Goal: Task Accomplishment & Management: Manage account settings

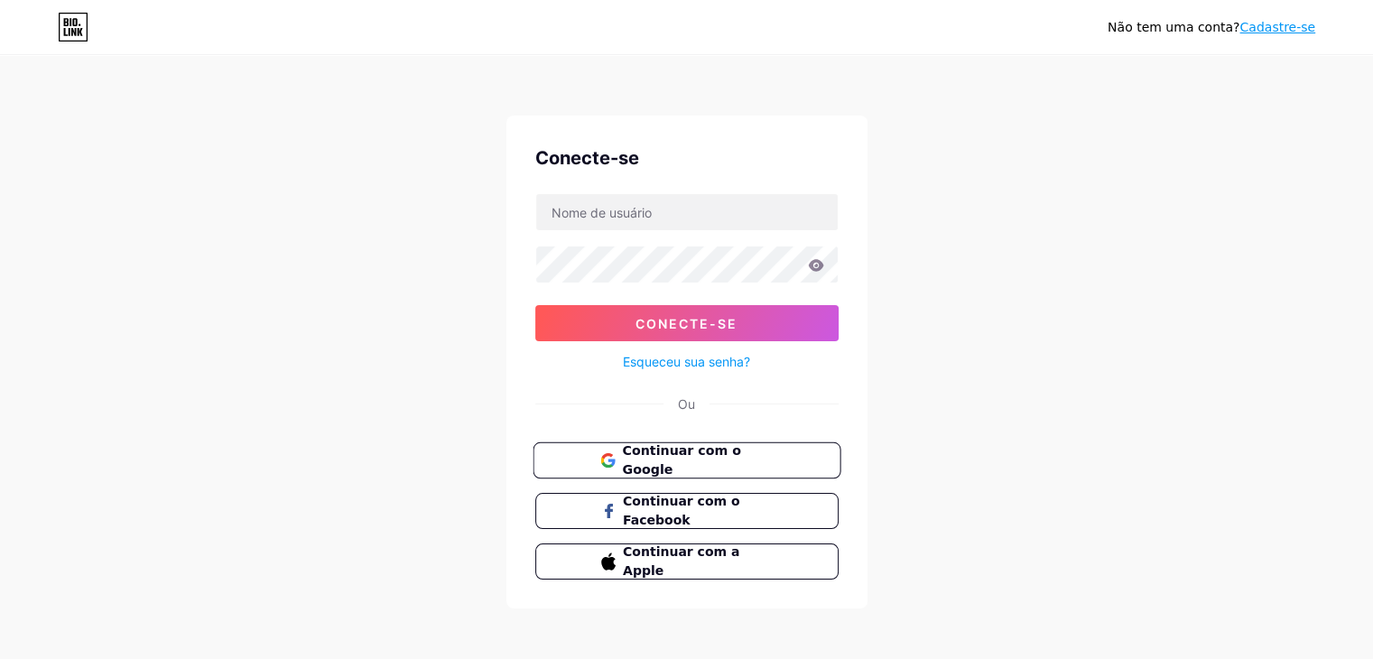
click at [715, 459] on font "Continuar com o Google" at bounding box center [681, 460] width 118 height 34
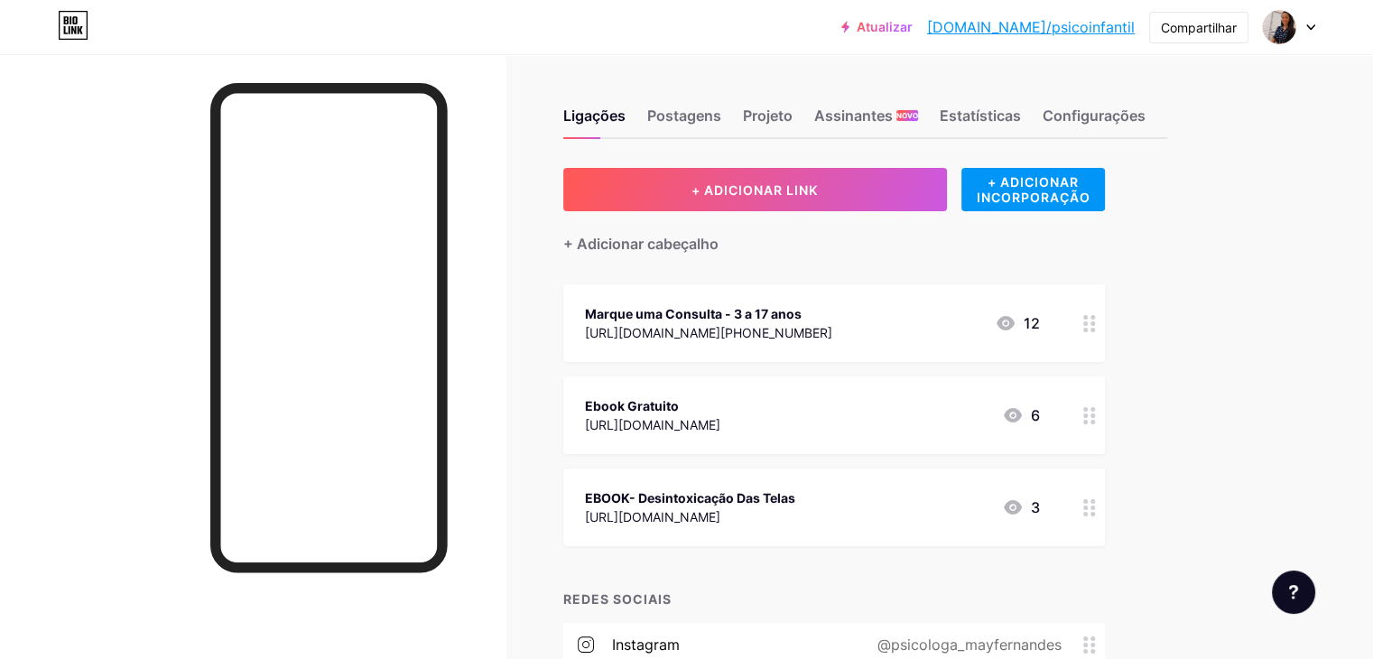
click at [801, 306] on font "Marque uma Consulta - 3 a 17 anos" at bounding box center [693, 313] width 217 height 15
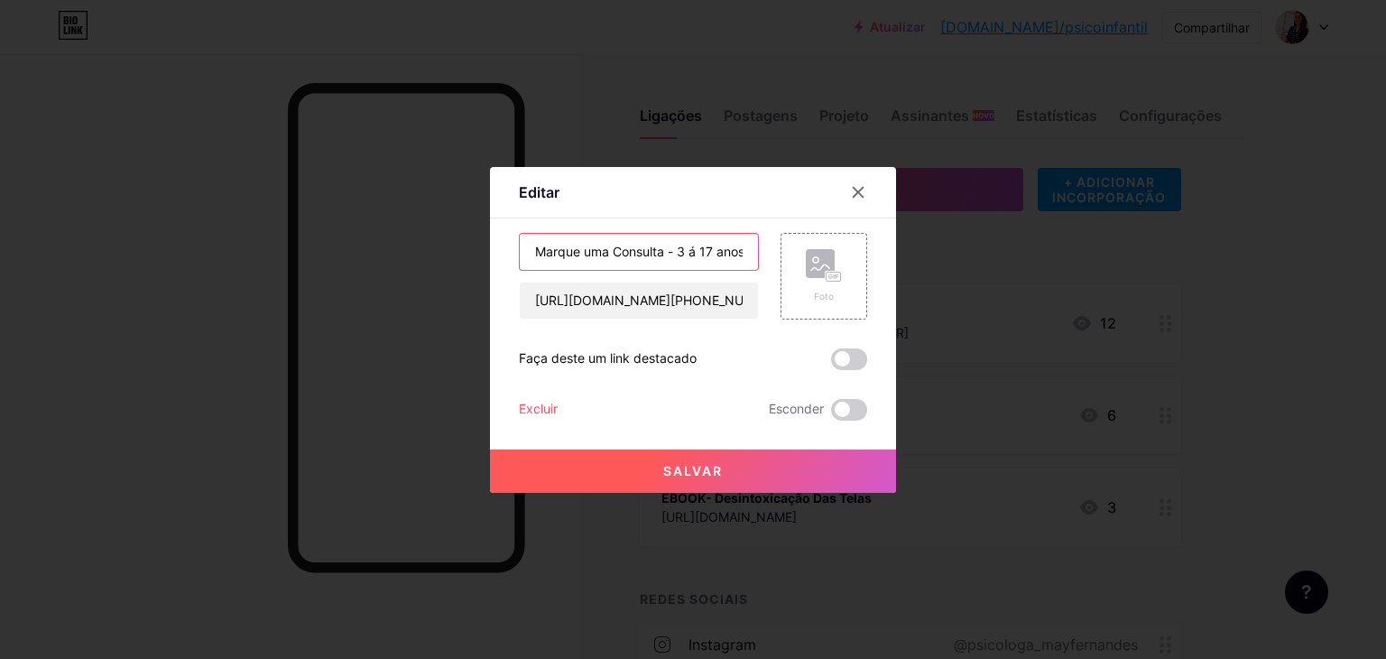
click at [716, 246] on input "Marque uma Consulta - 3 á 17 anos" at bounding box center [639, 252] width 238 height 36
click at [676, 245] on input "Marque uma Consulta - 3 á 17 anos" at bounding box center [639, 252] width 238 height 36
type input "Marque uma Consulta"
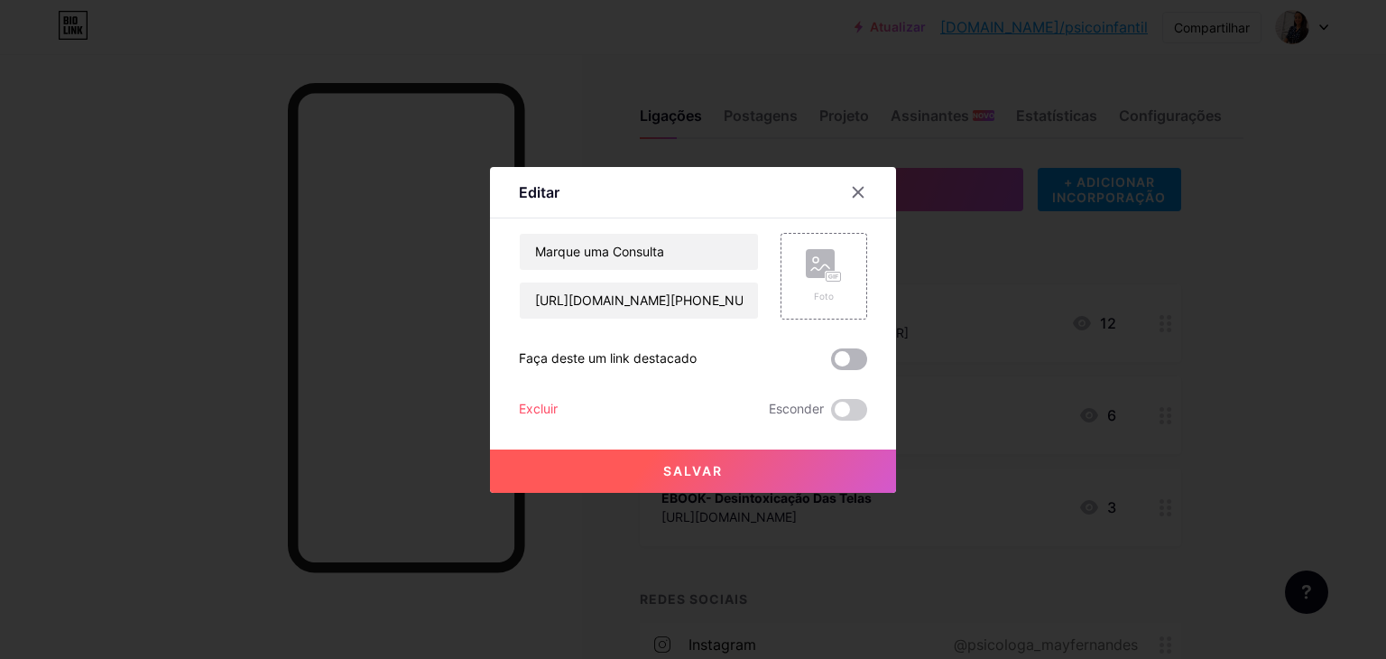
click at [849, 357] on span at bounding box center [849, 359] width 36 height 22
click at [831, 364] on input "checkbox" at bounding box center [831, 364] width 0 height 0
click at [747, 474] on button "Salvar" at bounding box center [693, 470] width 406 height 43
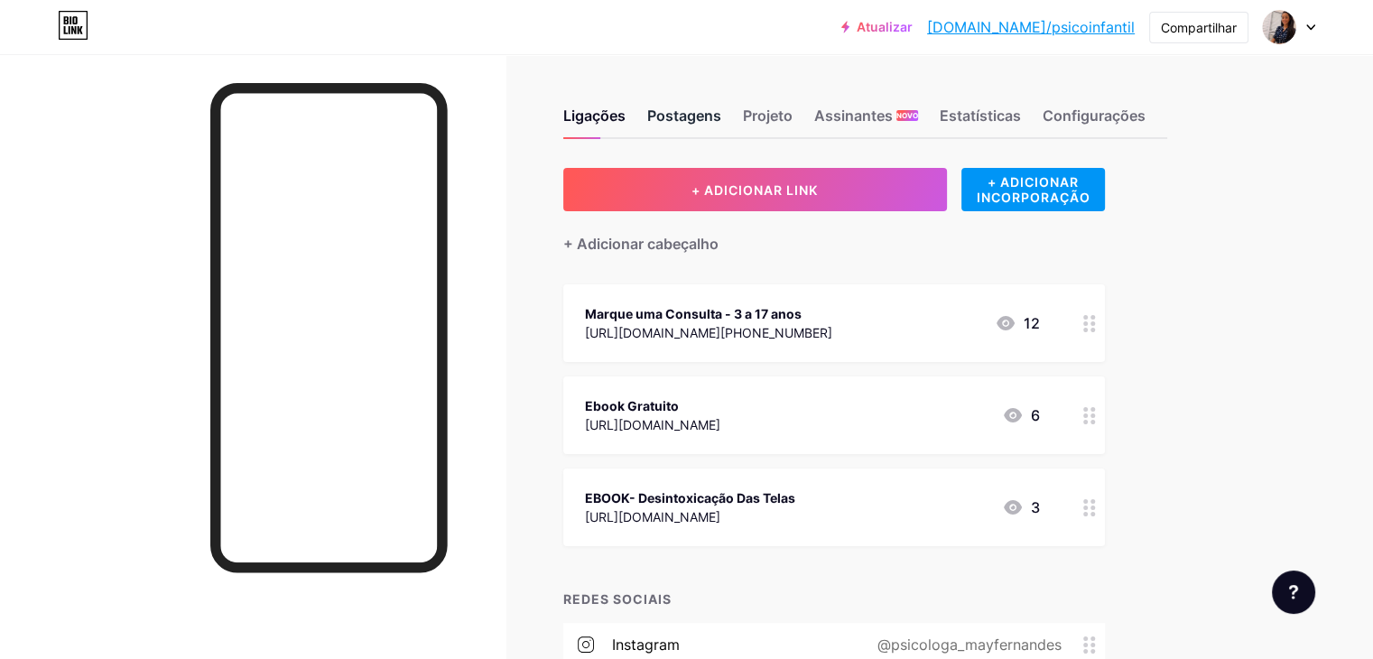
click at [721, 109] on font "Postagens" at bounding box center [684, 115] width 74 height 18
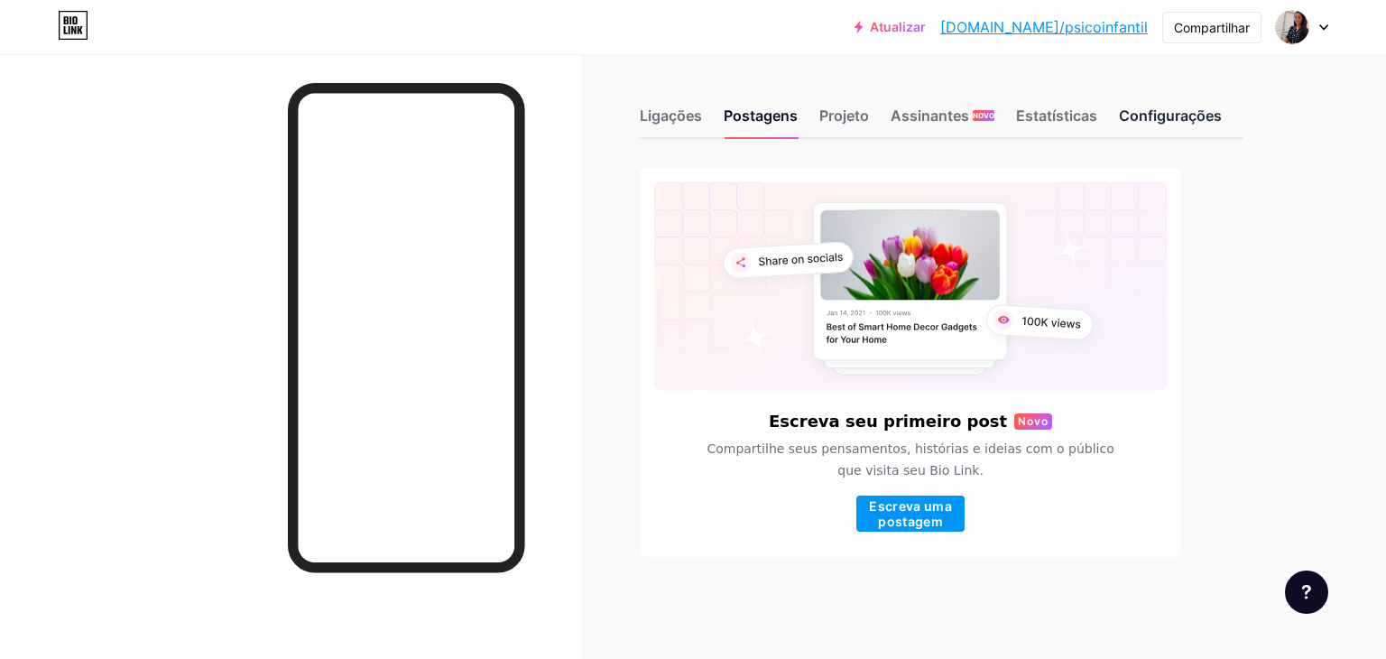
click at [1160, 121] on font "Configurações" at bounding box center [1170, 115] width 103 height 18
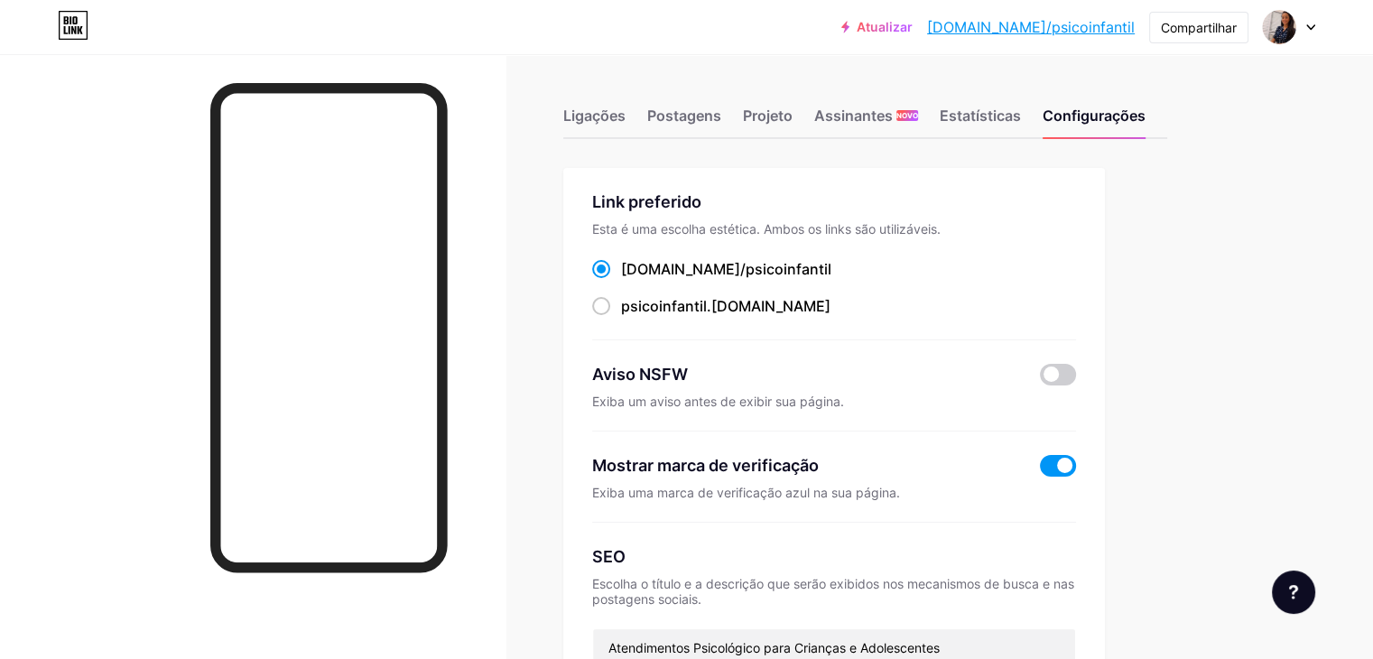
click at [1062, 24] on font "[DOMAIN_NAME]/psicoinfantil" at bounding box center [1031, 27] width 208 height 18
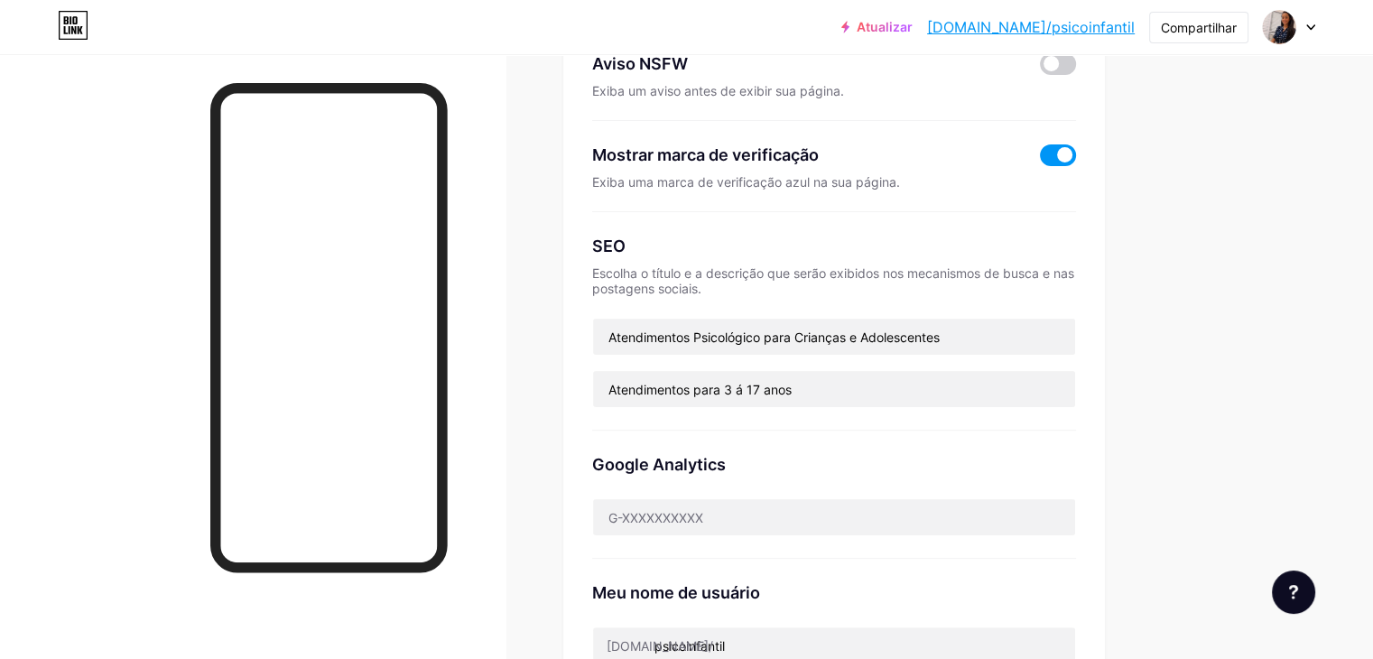
scroll to position [312, 0]
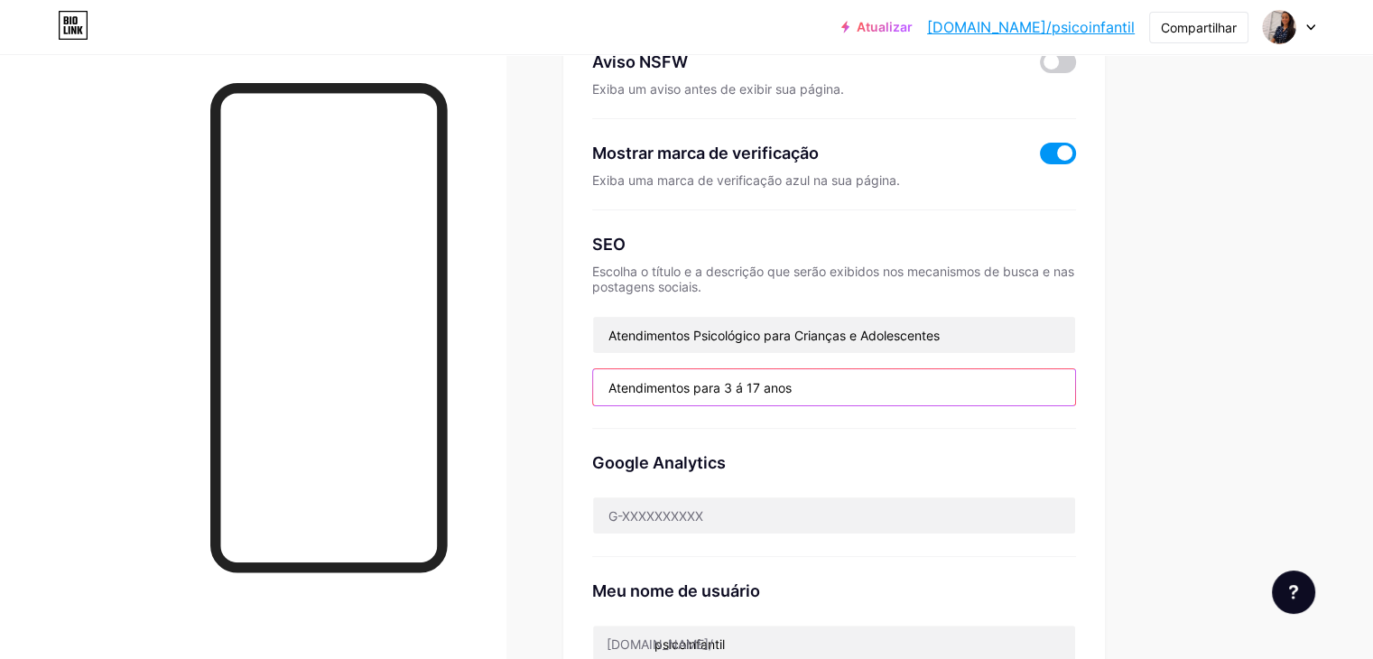
drag, startPoint x: 890, startPoint y: 390, endPoint x: 772, endPoint y: 385, distance: 117.4
click at [772, 385] on input "Atendimentos para 3 á 17 anos" at bounding box center [834, 387] width 482 height 36
type input "A"
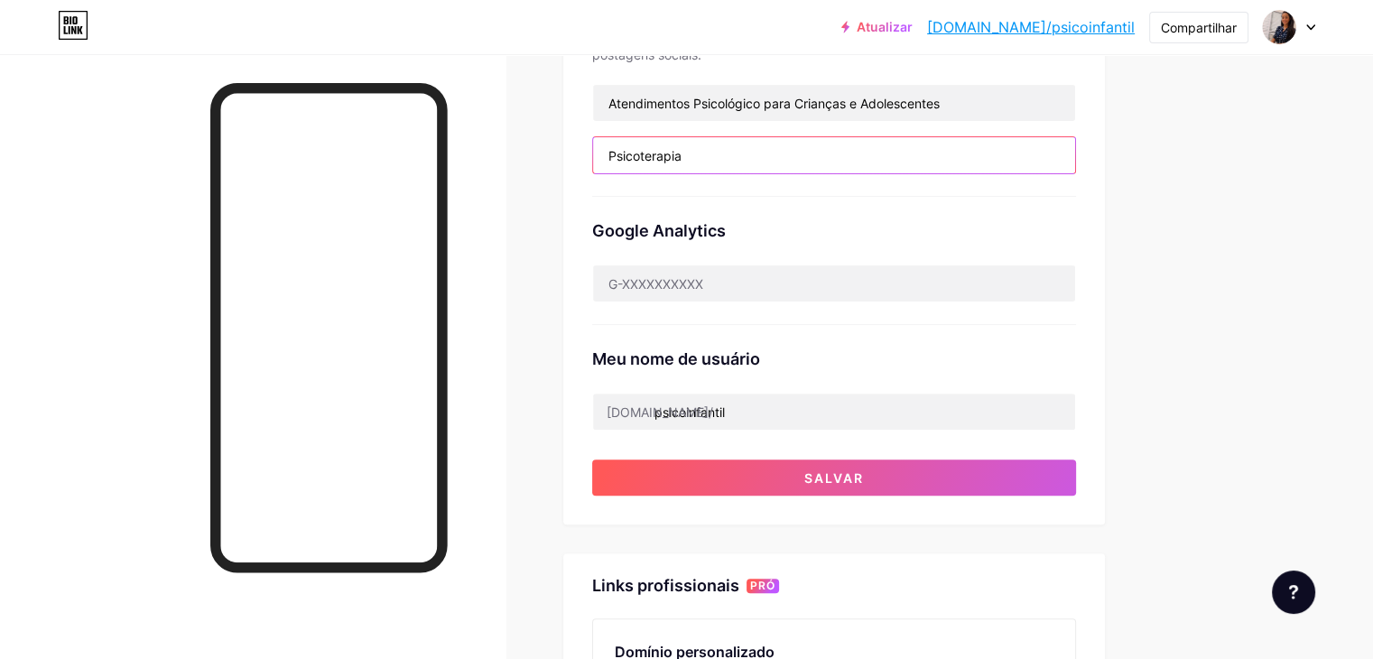
scroll to position [545, 0]
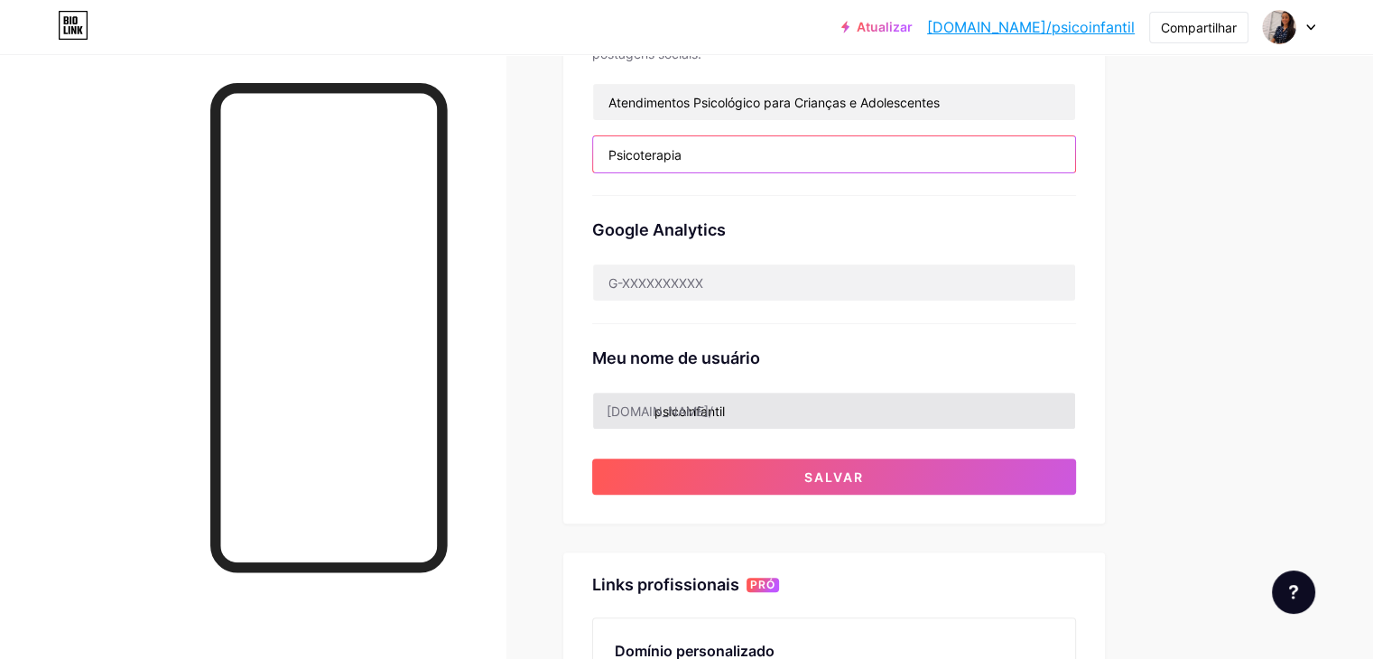
type input "Psicoterapia"
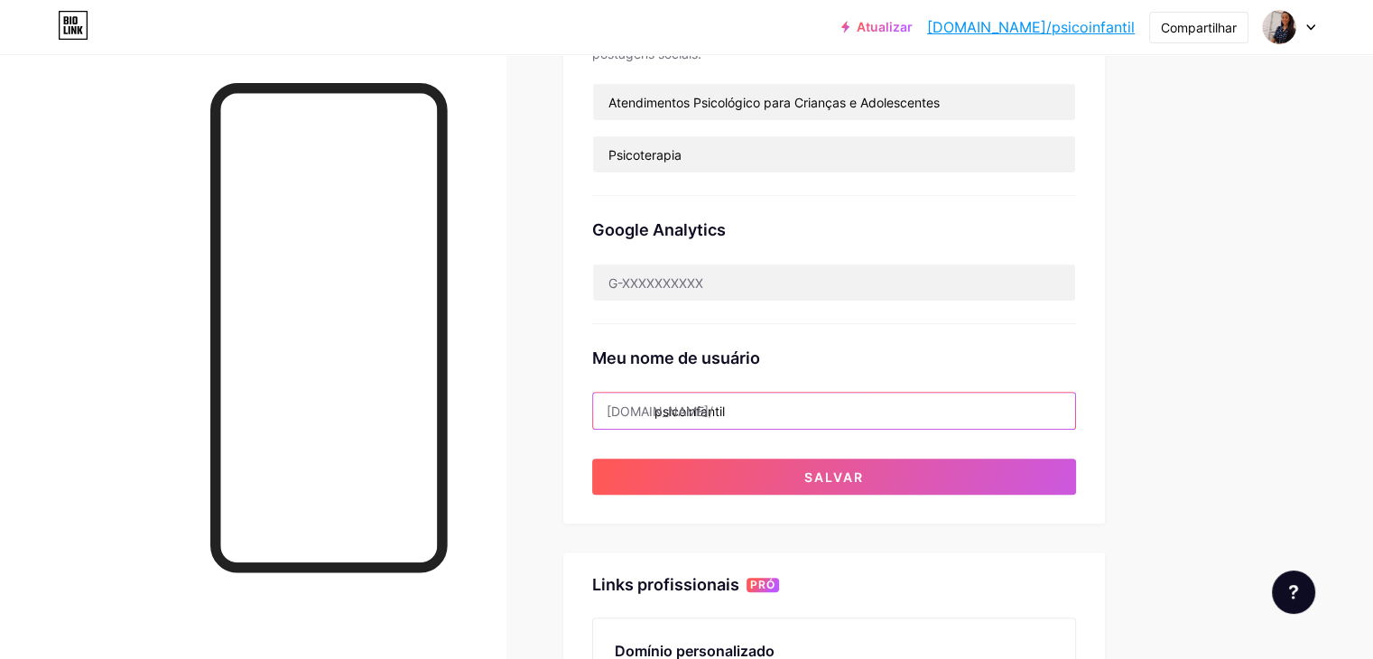
drag, startPoint x: 830, startPoint y: 410, endPoint x: 727, endPoint y: 411, distance: 102.9
click at [727, 411] on div "bio.link/ psicoinfantil" at bounding box center [834, 411] width 484 height 38
type input "a"
type input "p"
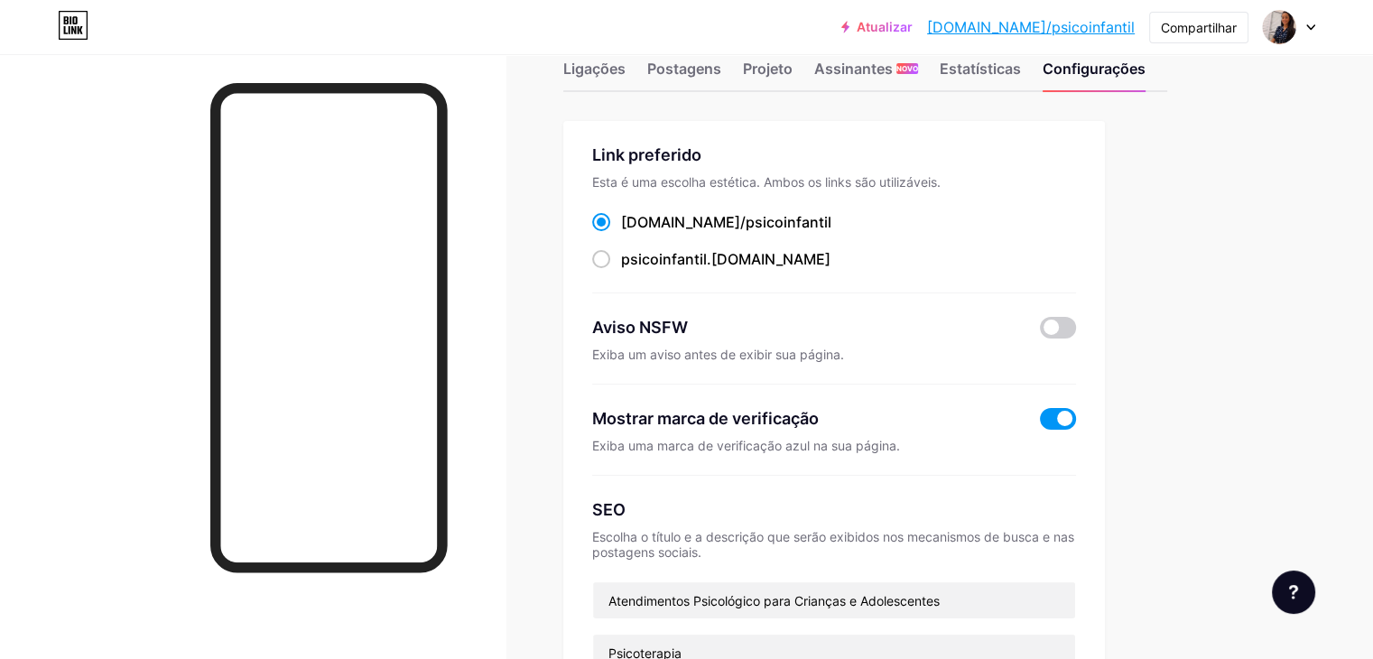
scroll to position [44, 0]
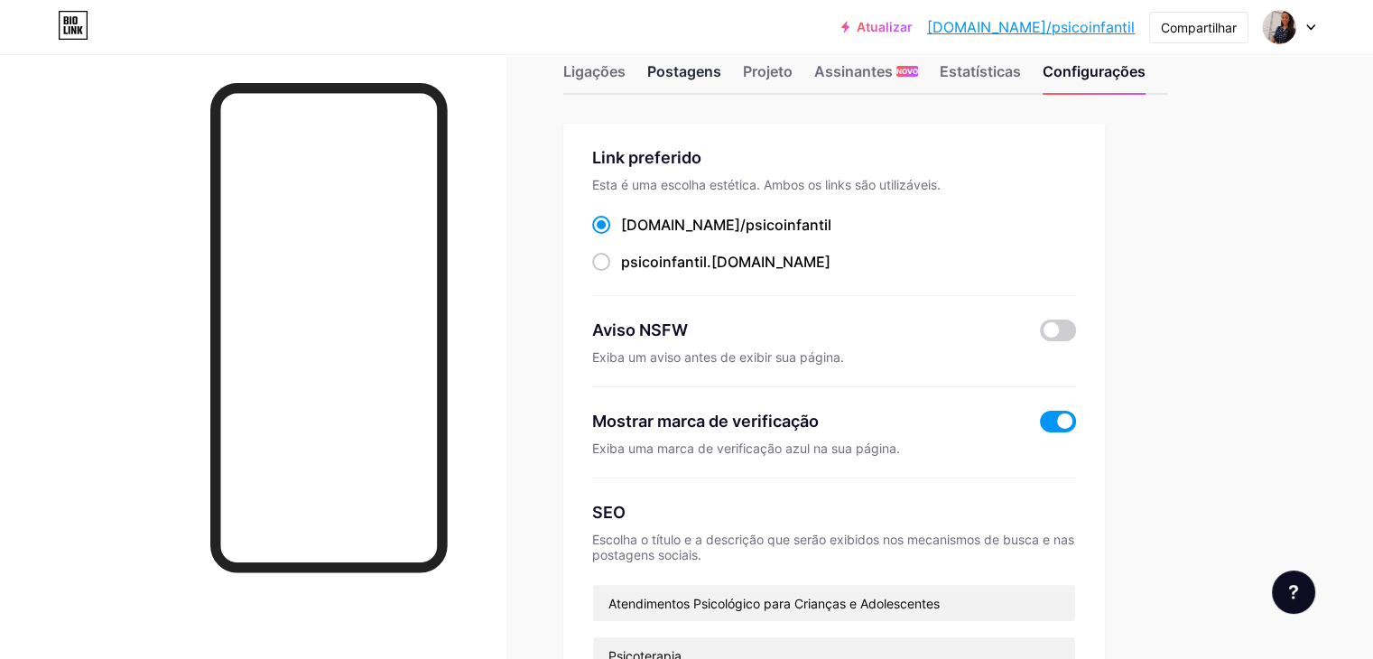
type input "clinicadepsicoterapia"
click at [721, 67] on font "Postagens" at bounding box center [684, 71] width 74 height 18
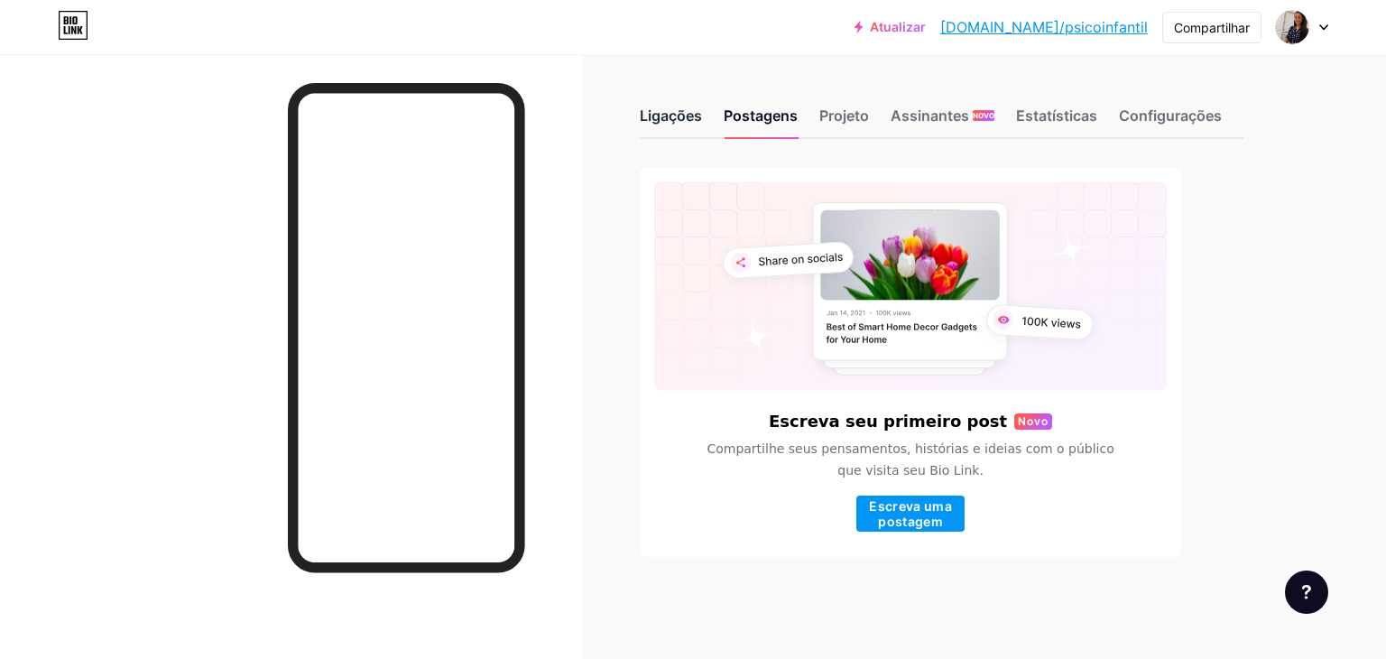
click at [661, 105] on div "Ligações" at bounding box center [671, 121] width 62 height 32
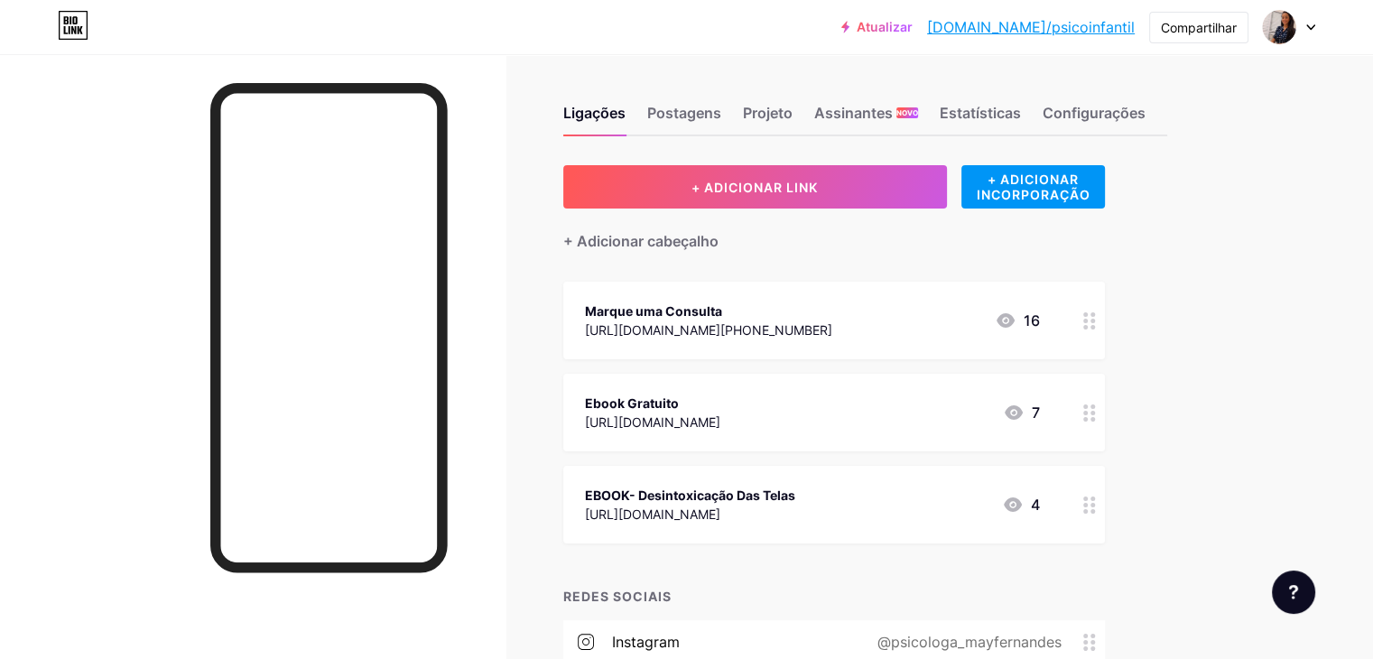
scroll to position [23, 0]
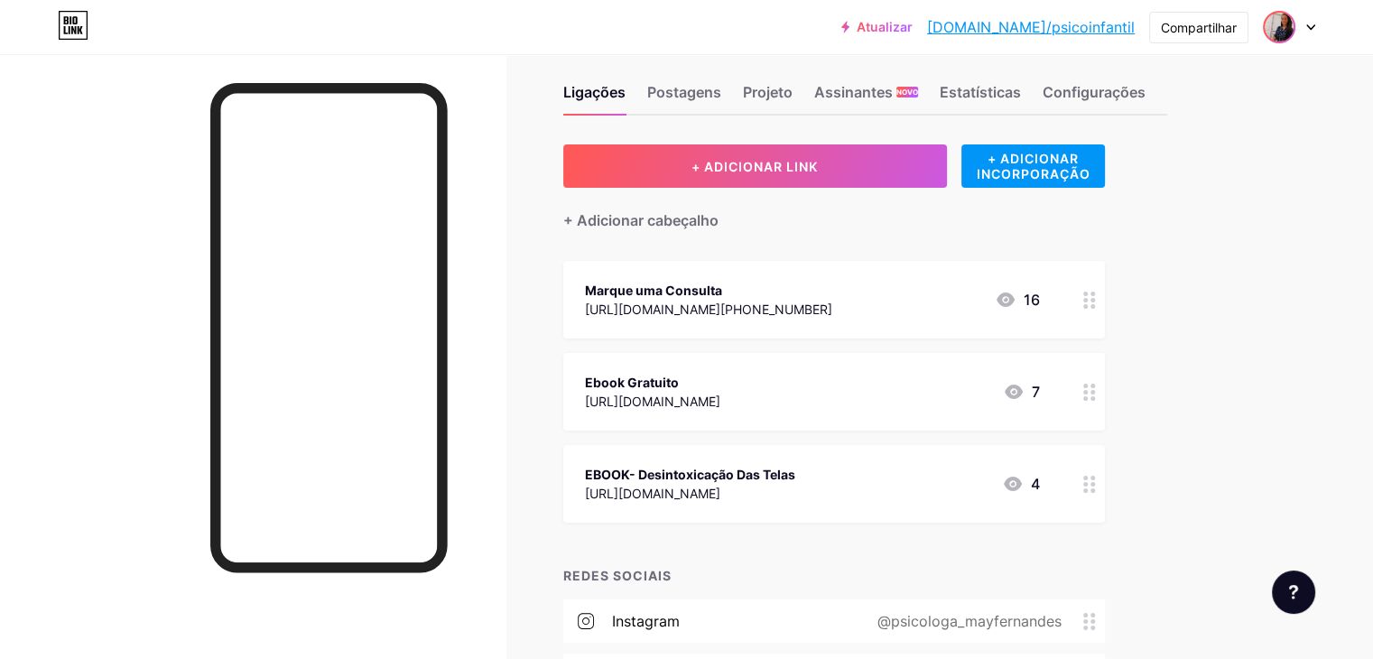
click at [1289, 30] on img at bounding box center [1278, 27] width 29 height 29
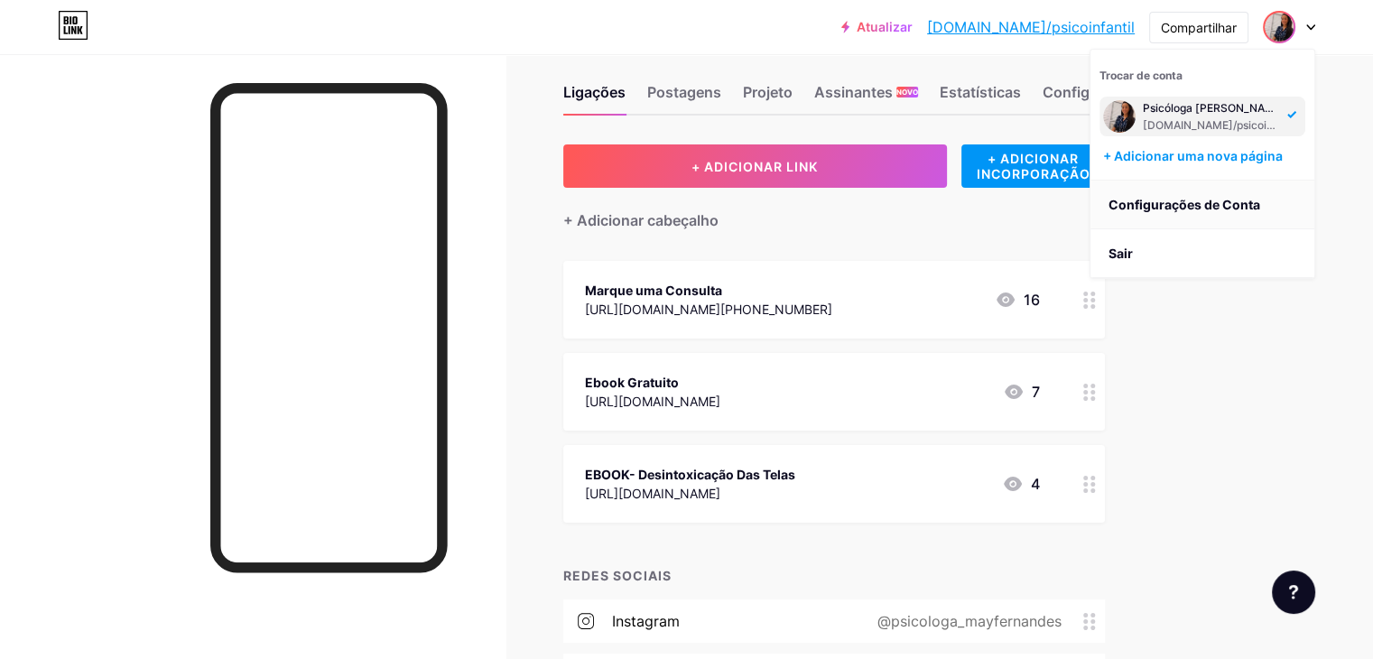
click at [1249, 206] on font "Configurações de Conta" at bounding box center [1184, 204] width 152 height 15
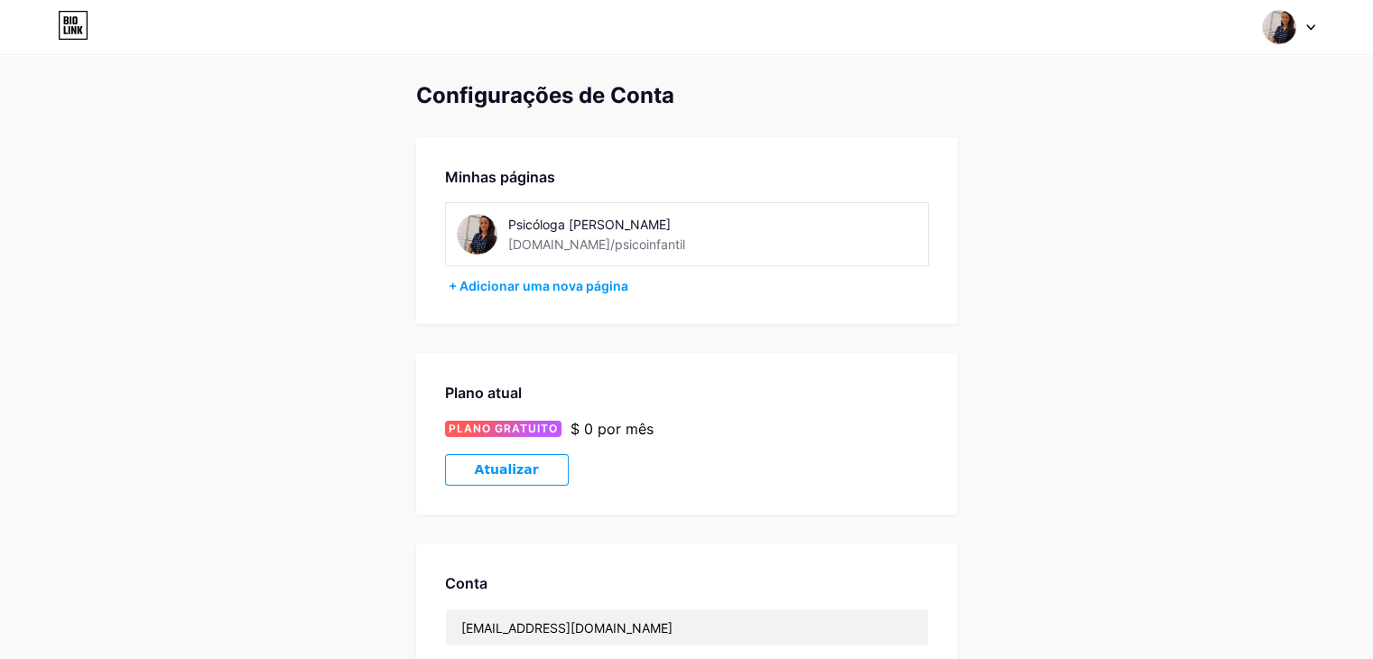
click at [477, 236] on img at bounding box center [477, 234] width 41 height 41
click at [686, 241] on div "Psicóloga Mayara Fernandes bio.link/psicoinfantil" at bounding box center [635, 234] width 255 height 41
click at [470, 228] on img at bounding box center [477, 234] width 41 height 41
click at [1275, 8] on div "Trocar de conta Psicóloga Mayara Fernandes bio.link/psicoinfantil + Adicionar u…" at bounding box center [686, 27] width 1373 height 54
click at [1280, 19] on img at bounding box center [1279, 27] width 34 height 34
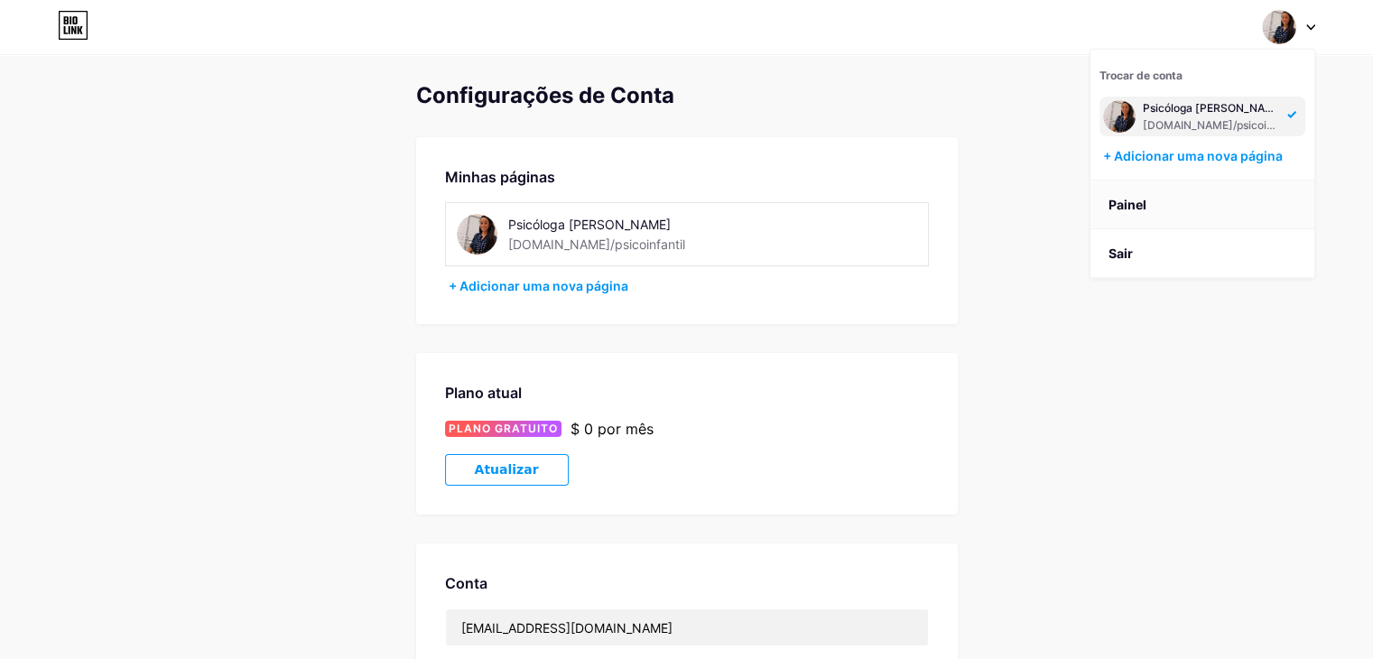
click at [1178, 214] on link "Painel" at bounding box center [1202, 204] width 224 height 49
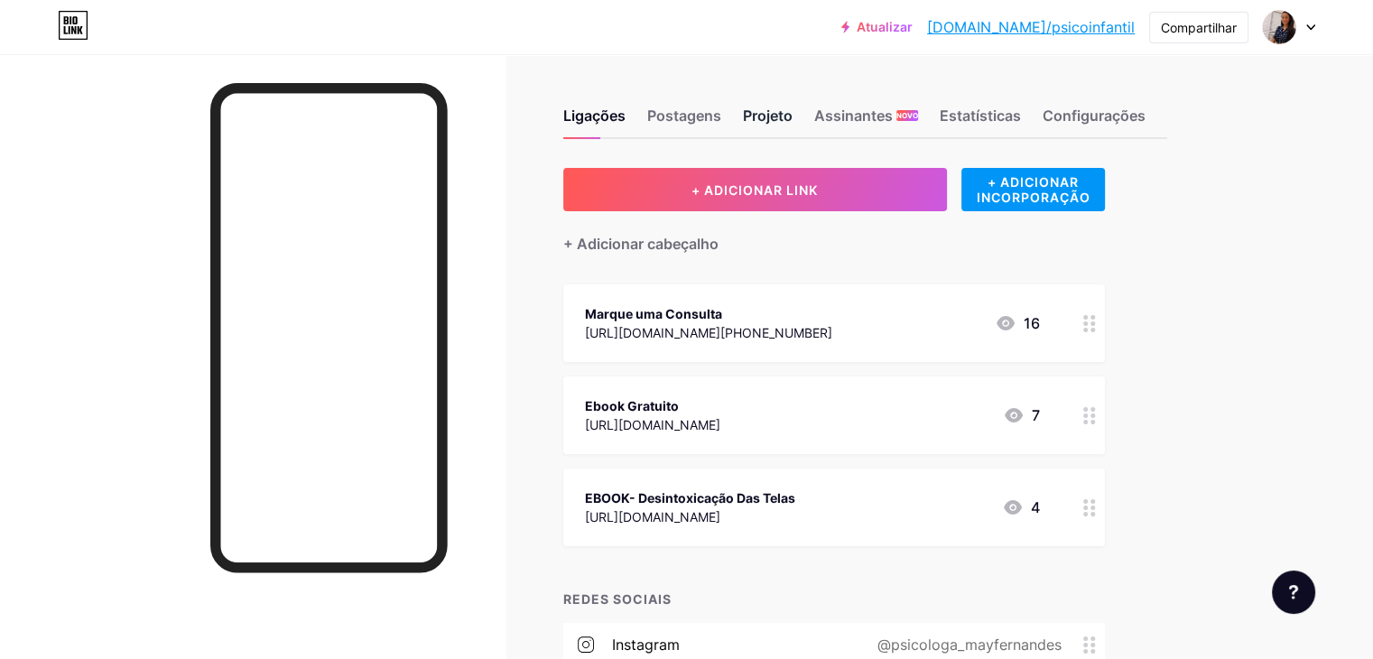
click at [792, 124] on font "Projeto" at bounding box center [768, 115] width 50 height 18
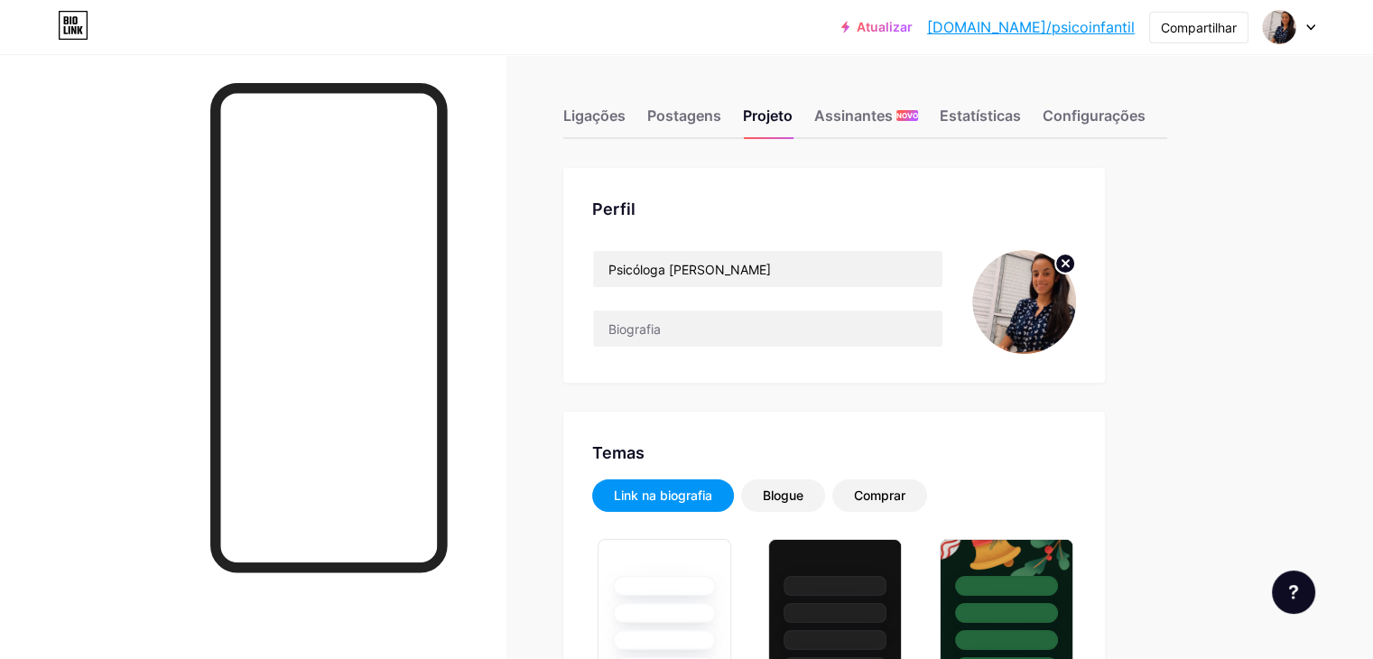
type input "#e74bca"
type input "#000000"
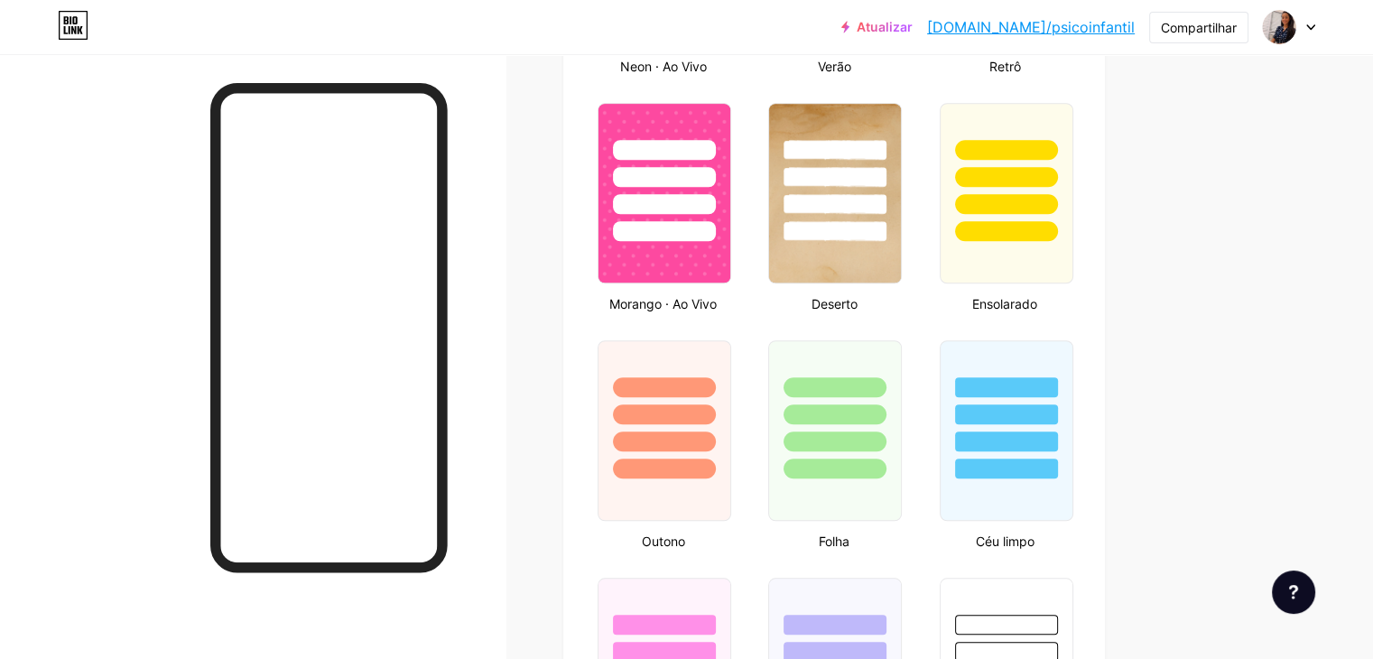
scroll to position [1361, 0]
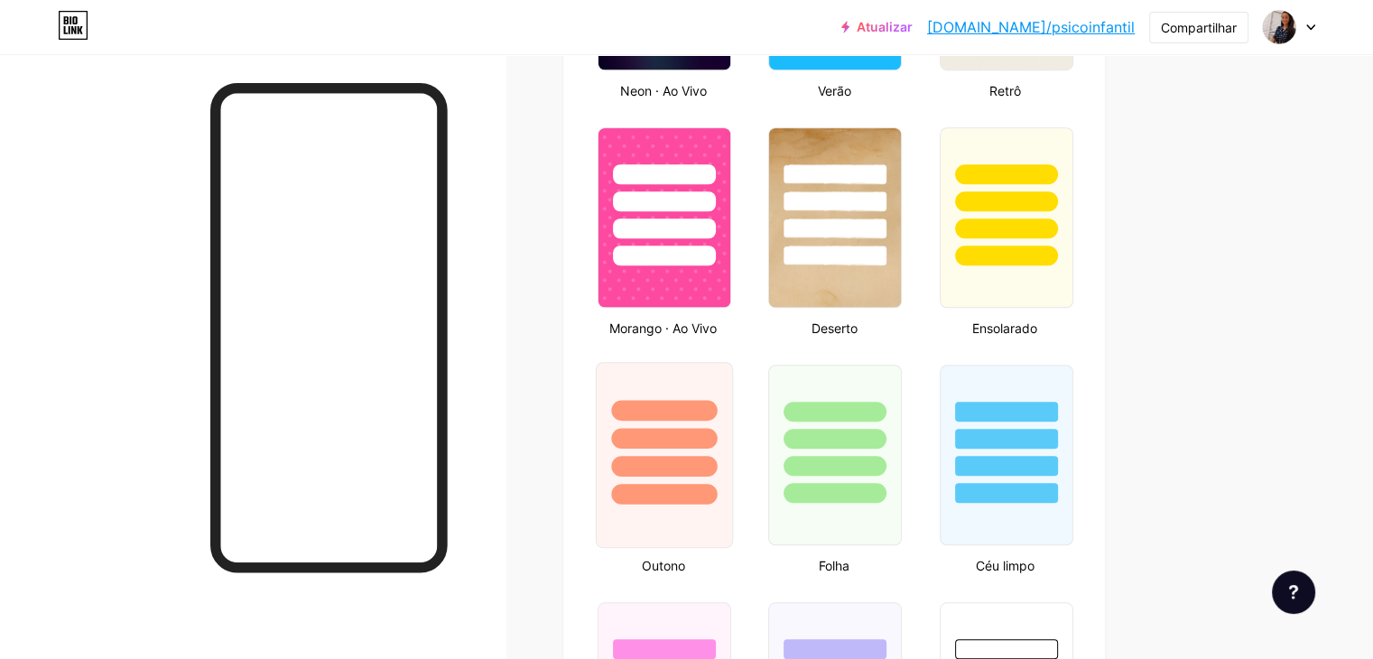
click at [716, 504] on div at bounding box center [664, 494] width 106 height 21
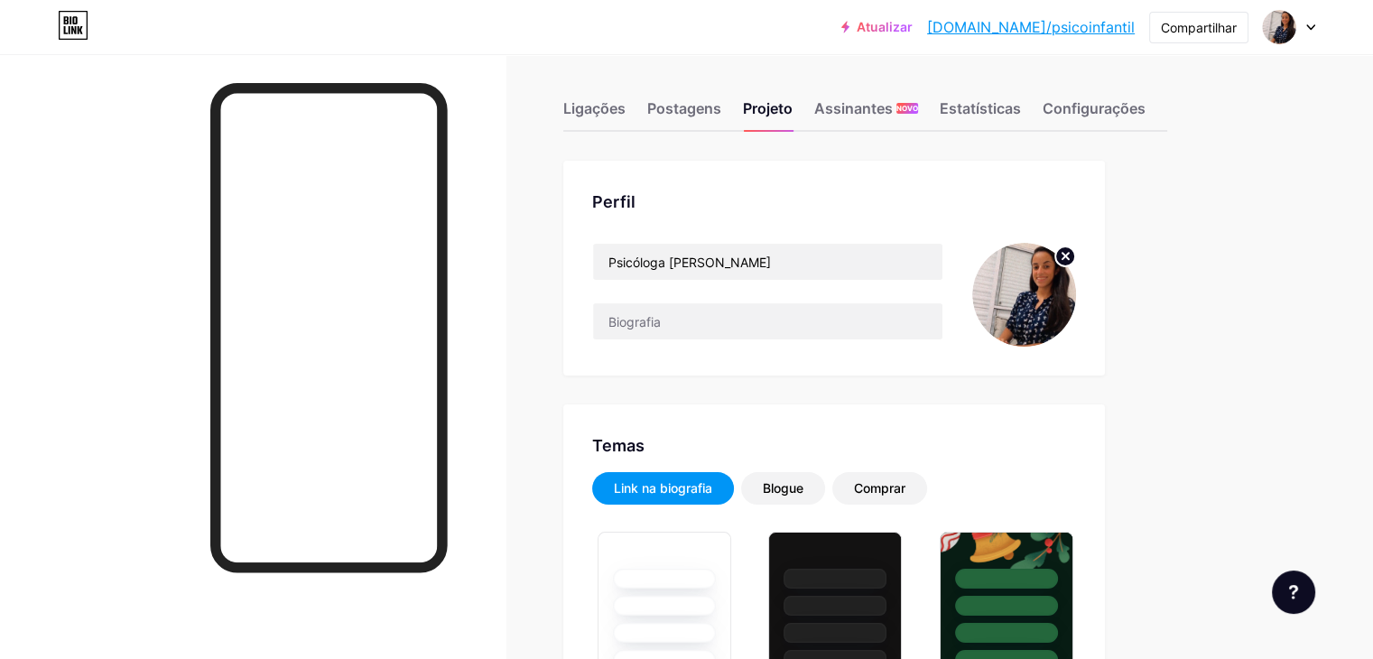
scroll to position [0, 0]
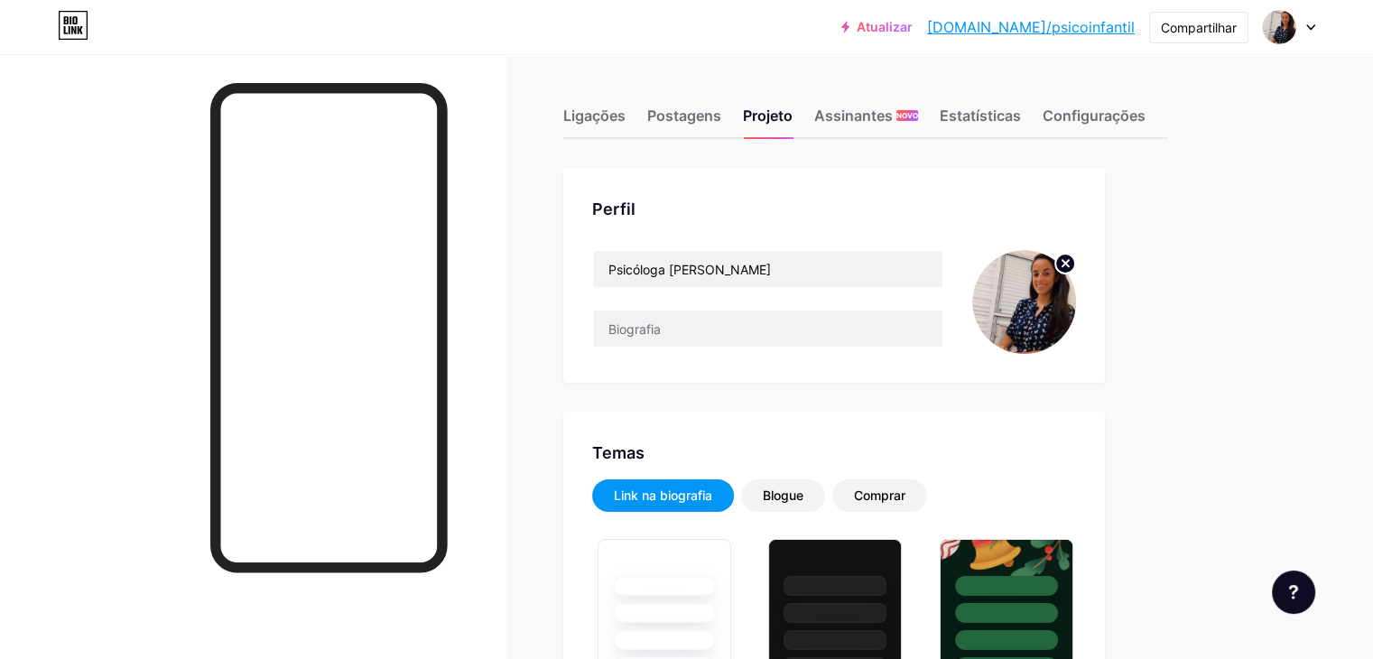
click at [1075, 255] on circle at bounding box center [1065, 264] width 20 height 20
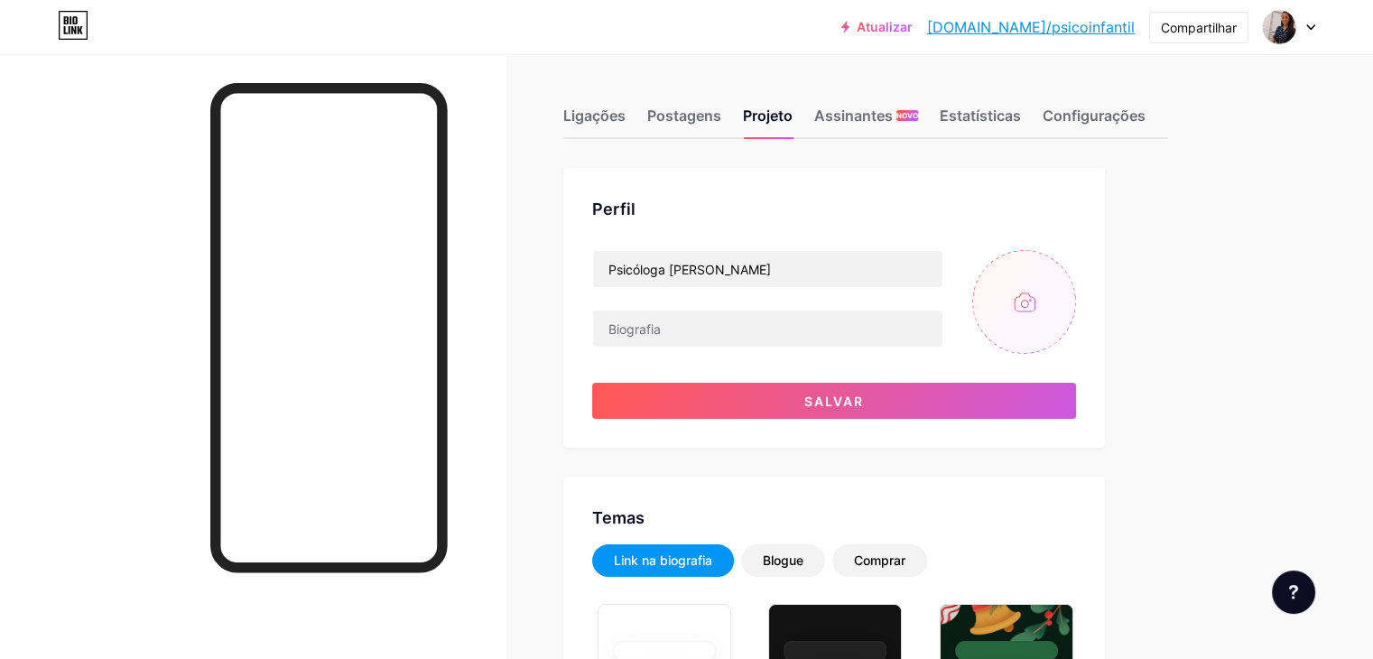
click at [1076, 293] on input "file" at bounding box center [1024, 302] width 104 height 104
type input "C:\fakepath\WhatsApp Image [DATE] 12.15.05.jpeg"
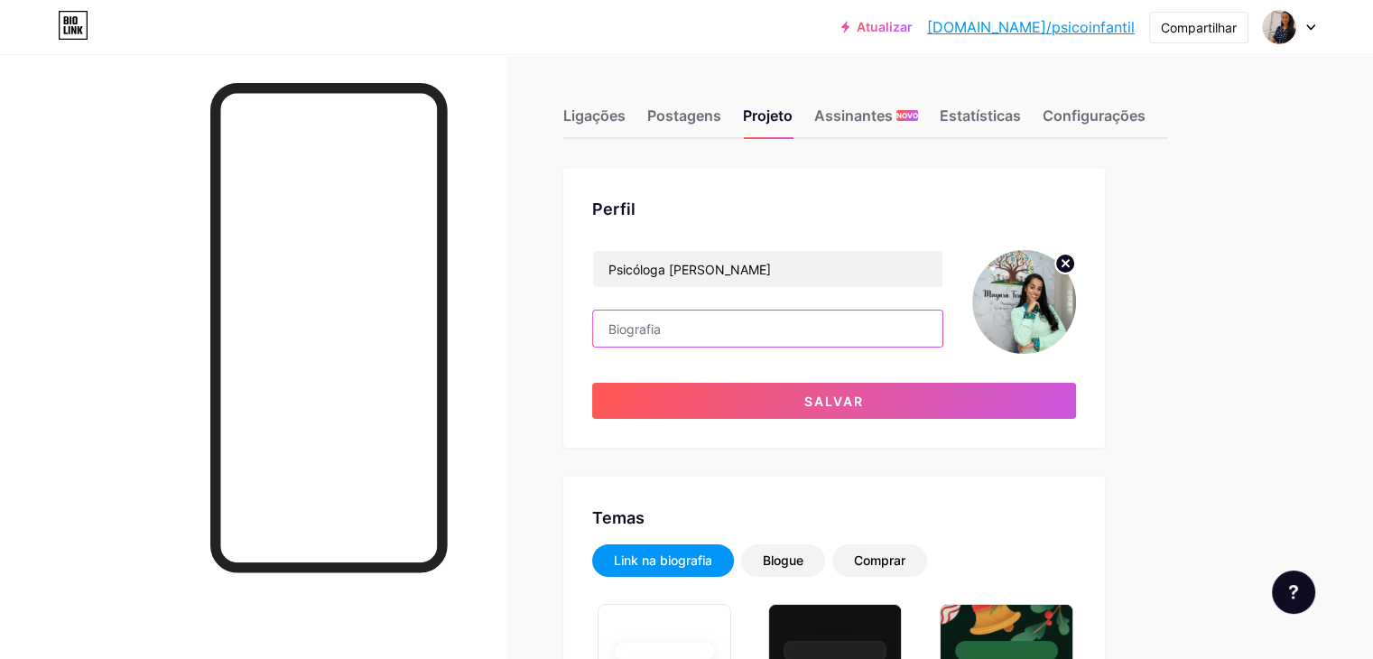
click at [794, 331] on input "text" at bounding box center [767, 328] width 349 height 36
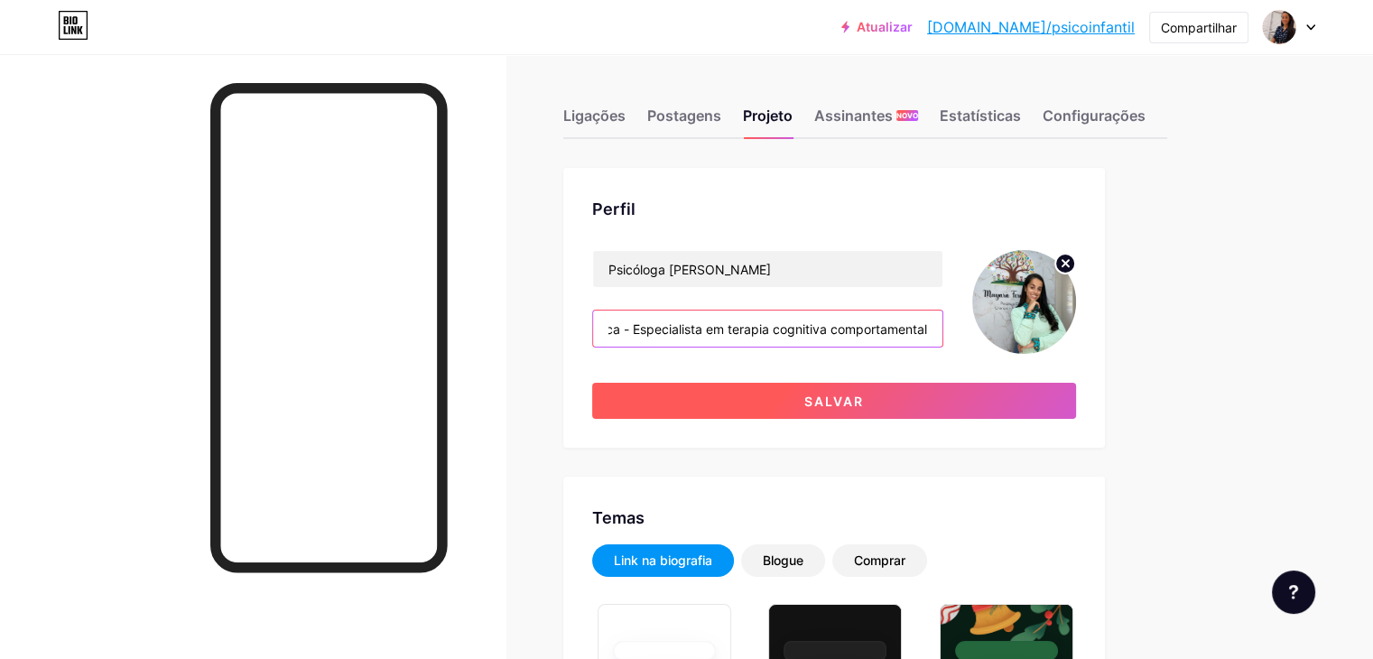
type input "Psicóloga clinica - Especialista em terapia cognitiva comportamental"
click at [864, 399] on font "Salvar" at bounding box center [834, 400] width 60 height 15
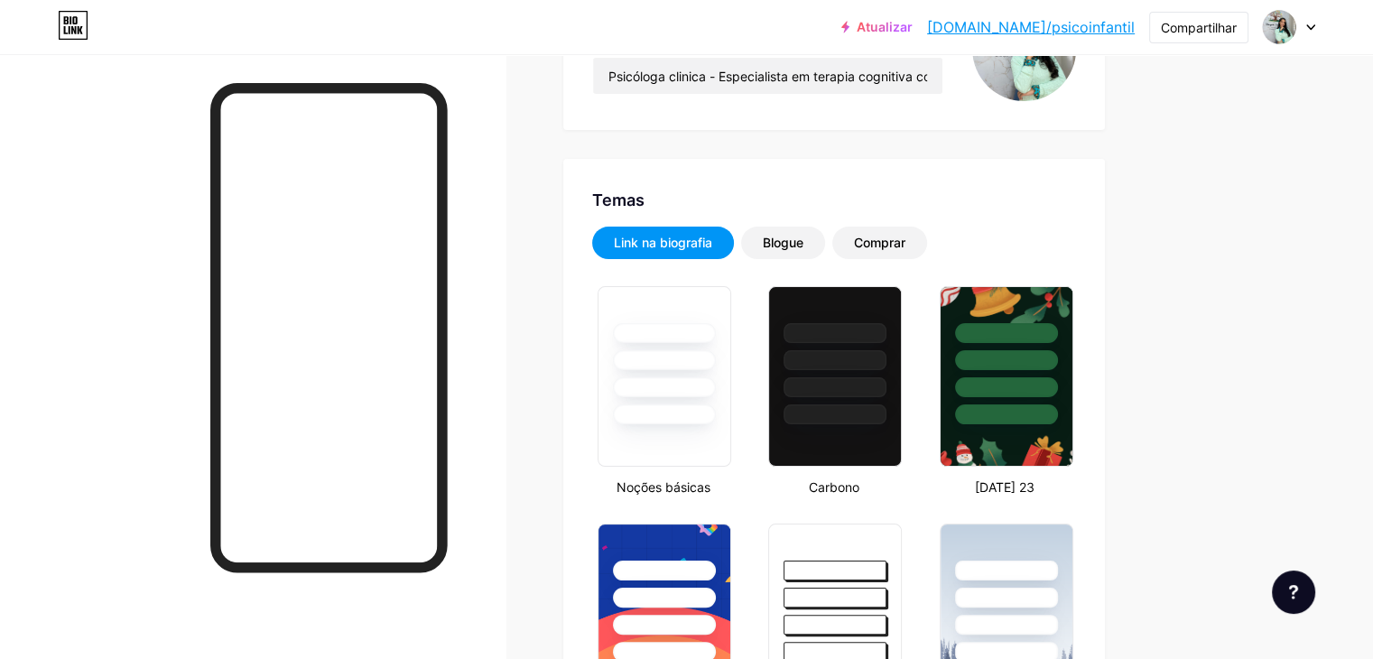
scroll to position [331, 0]
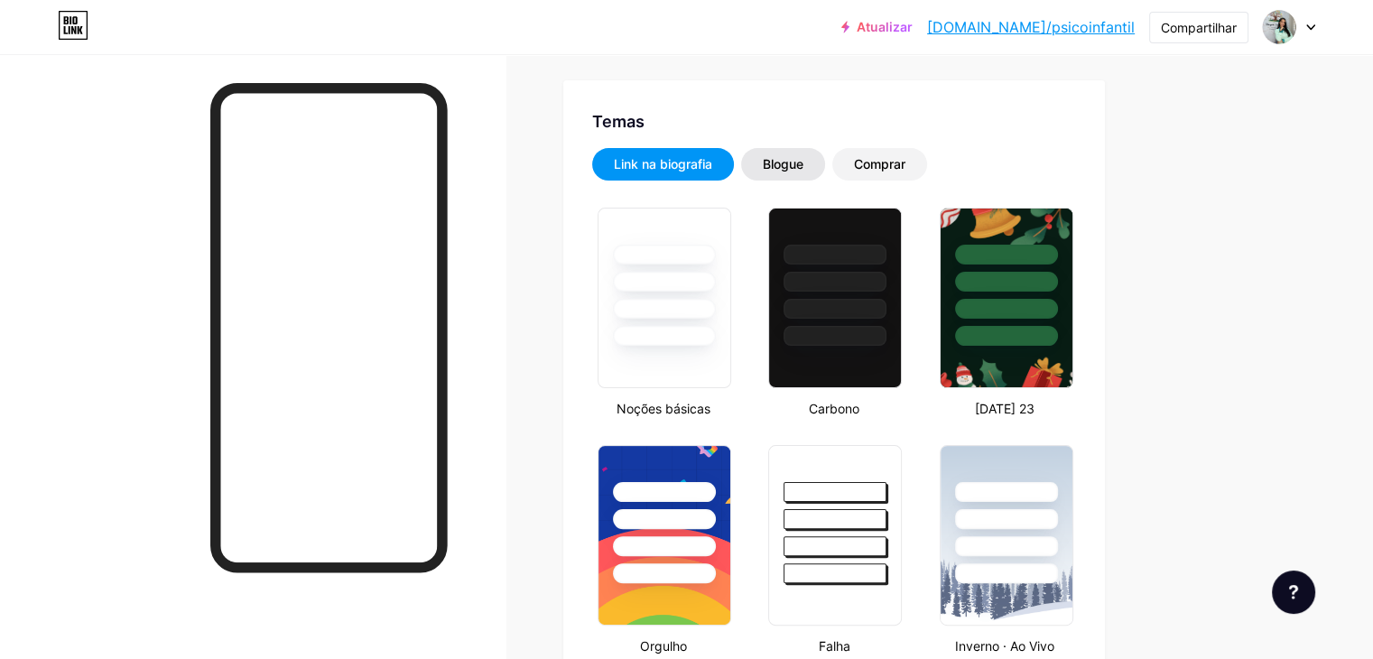
click at [825, 162] on div "Blogue" at bounding box center [783, 164] width 84 height 32
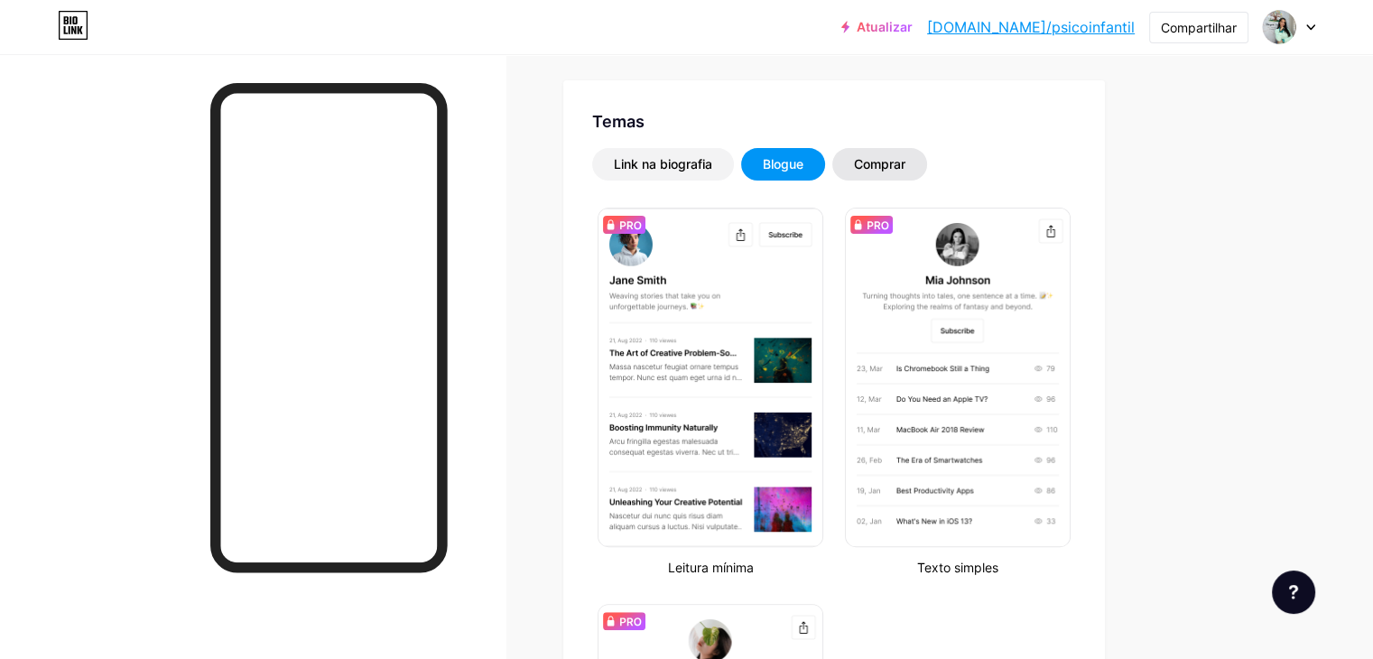
click at [927, 148] on div "Comprar" at bounding box center [879, 164] width 95 height 32
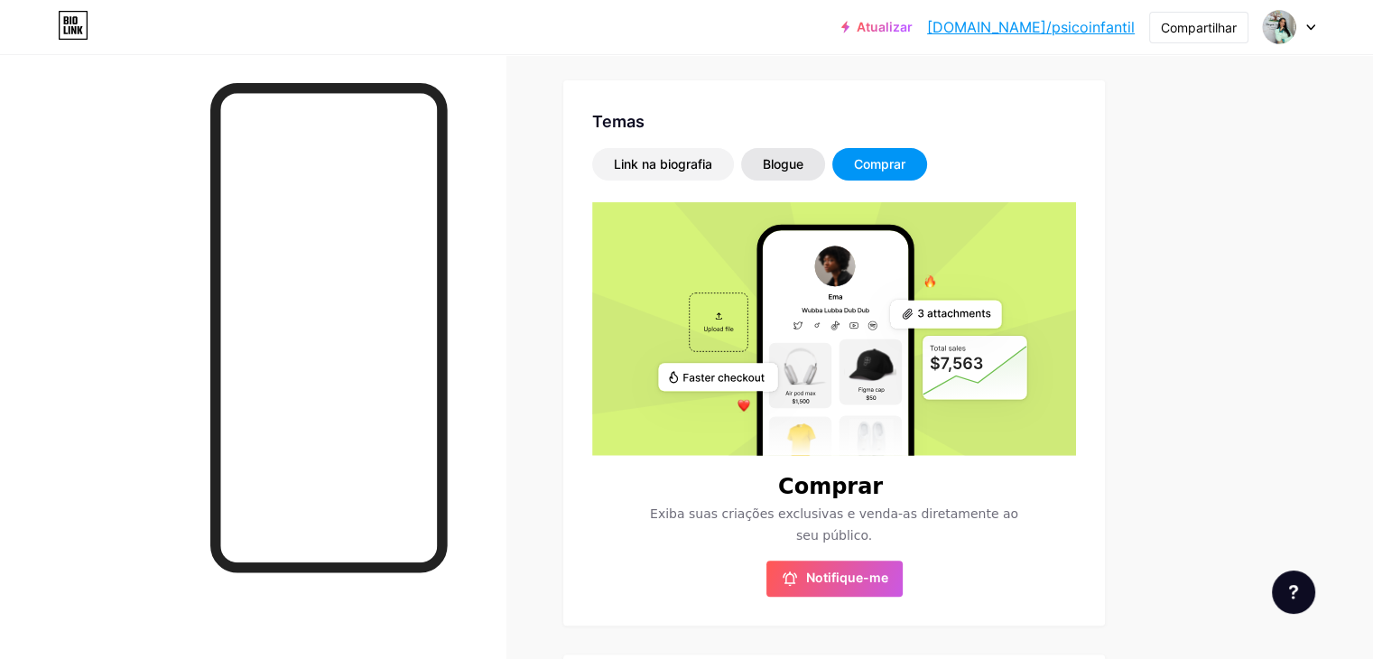
click at [824, 162] on div "Blogue" at bounding box center [783, 164] width 84 height 32
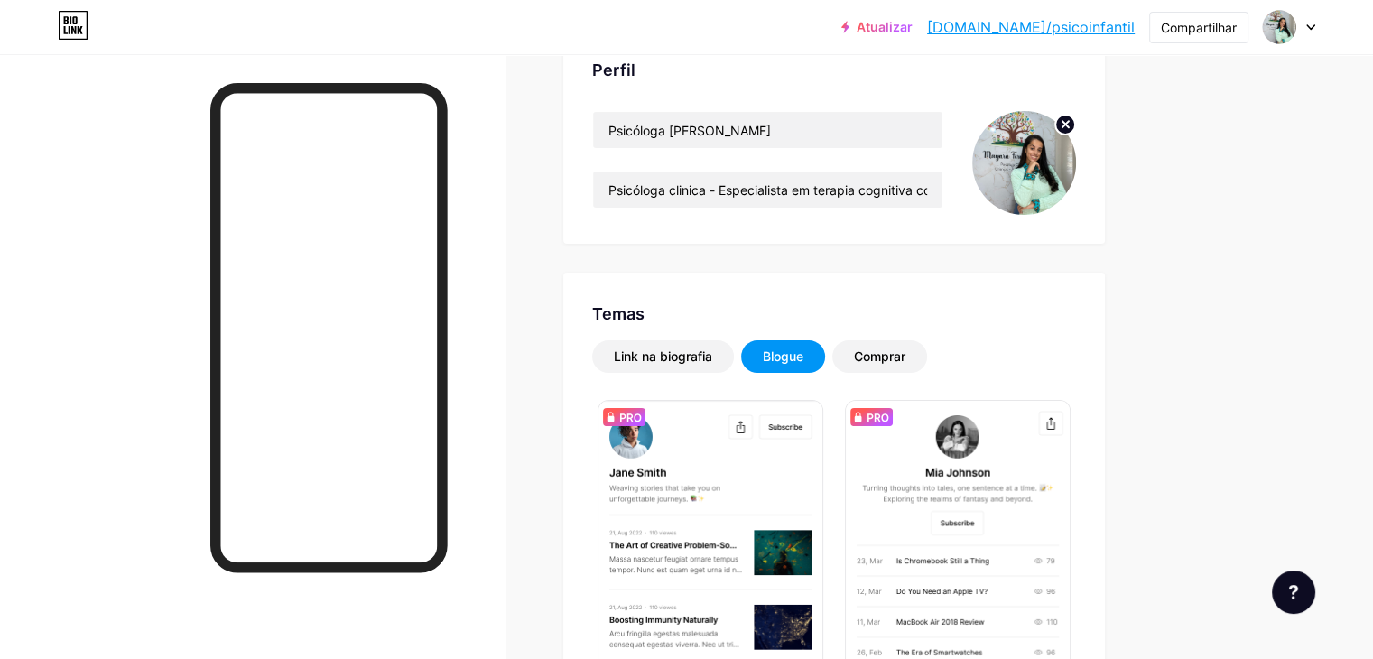
scroll to position [134, 0]
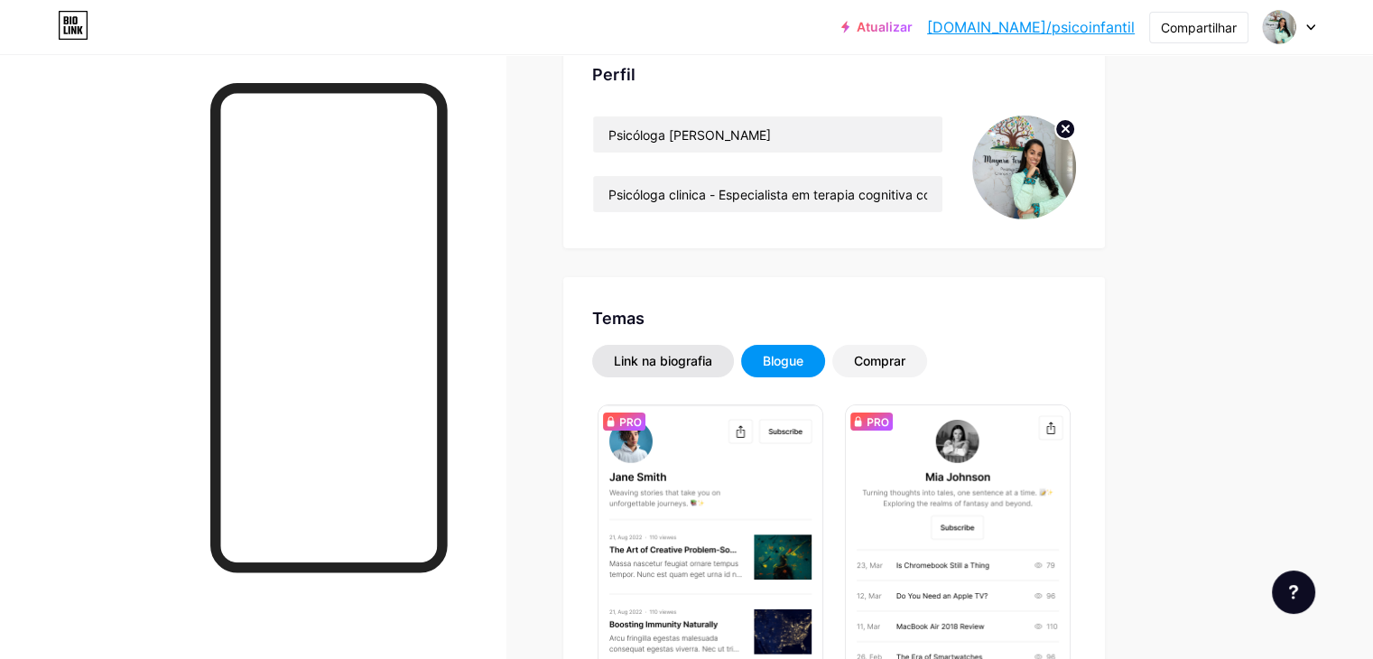
click at [734, 356] on div "Link na biografia" at bounding box center [663, 361] width 142 height 32
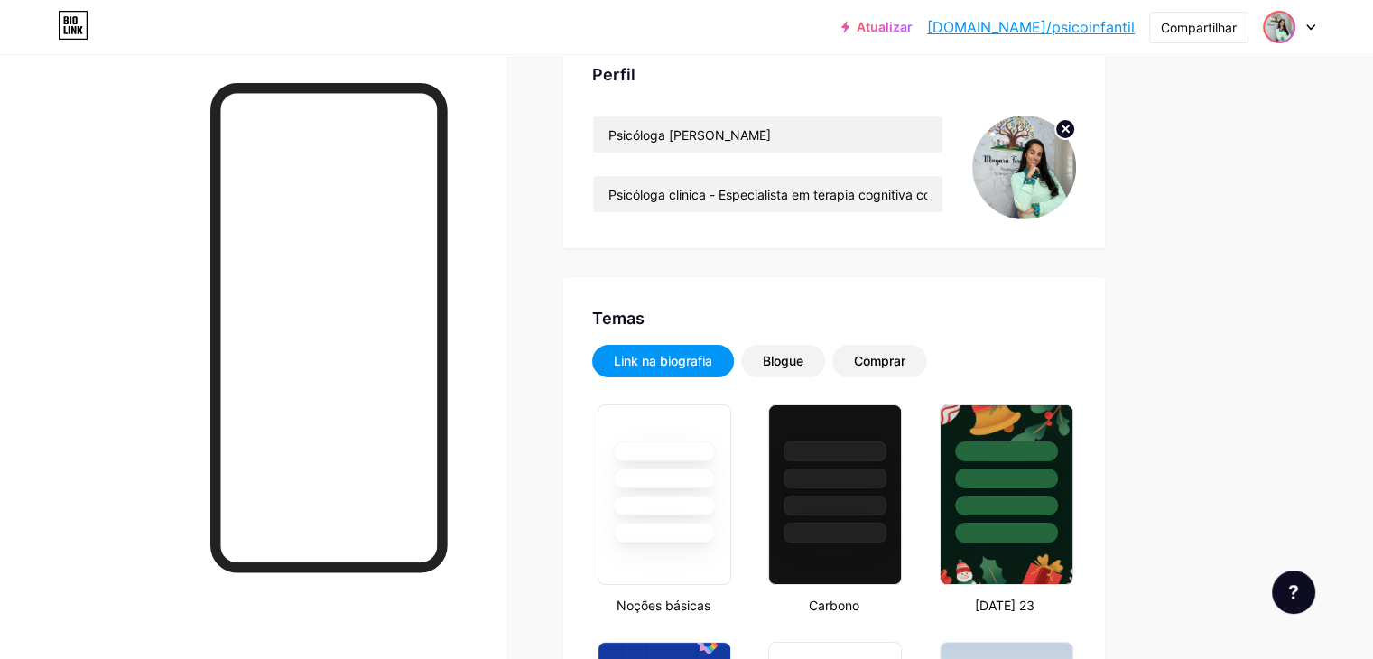
click at [1289, 24] on img at bounding box center [1278, 27] width 29 height 29
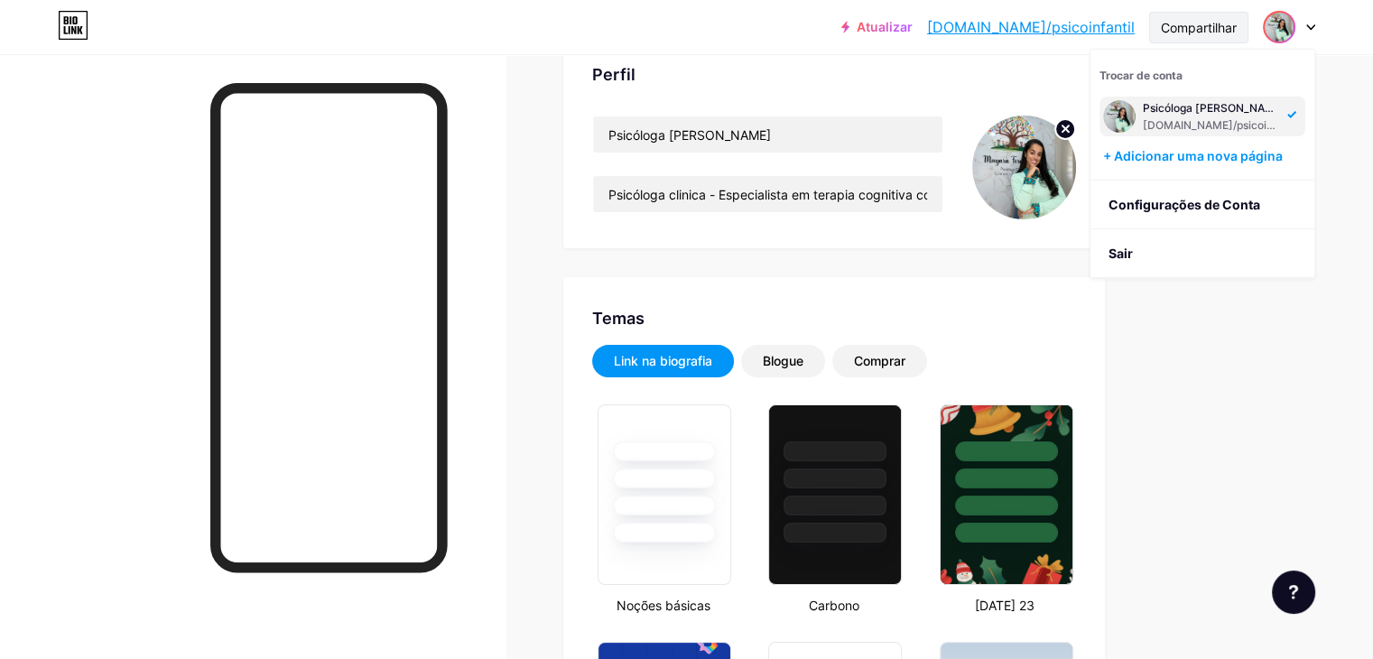
click at [1209, 33] on font "Compartilhar" at bounding box center [1198, 27] width 76 height 15
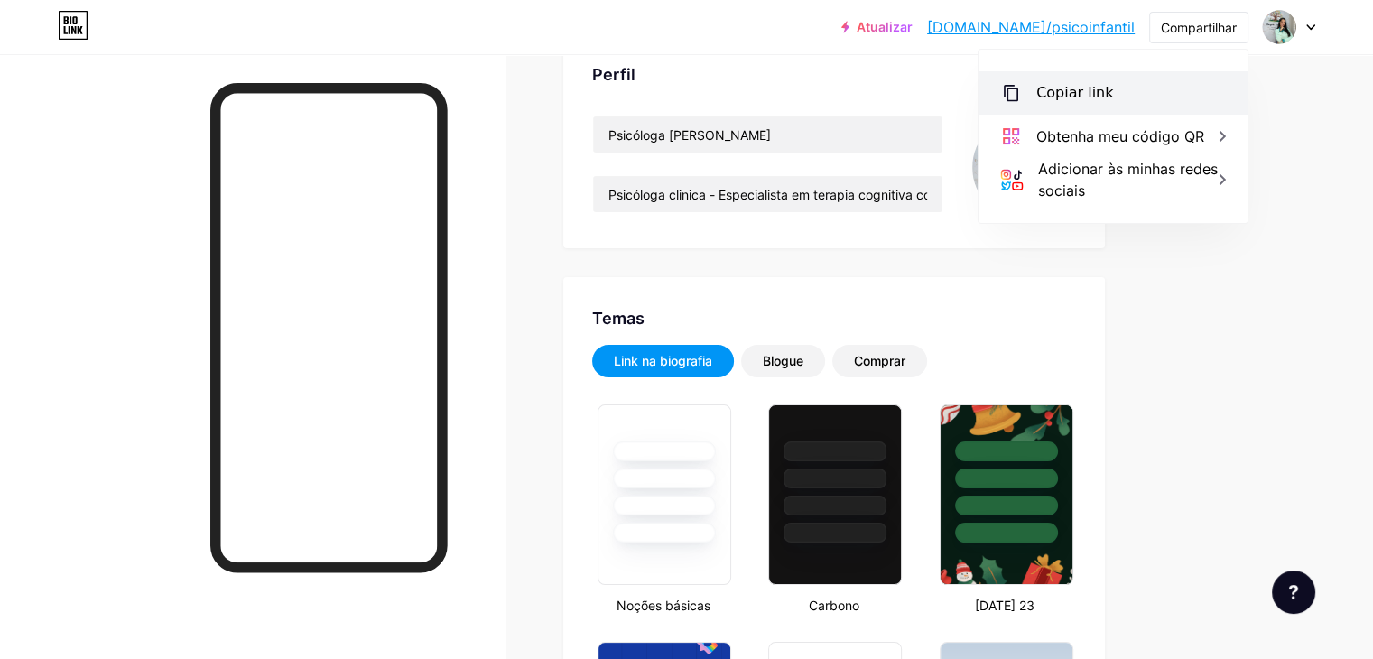
click at [1109, 88] on div "Copiar link" at bounding box center [1112, 92] width 269 height 43
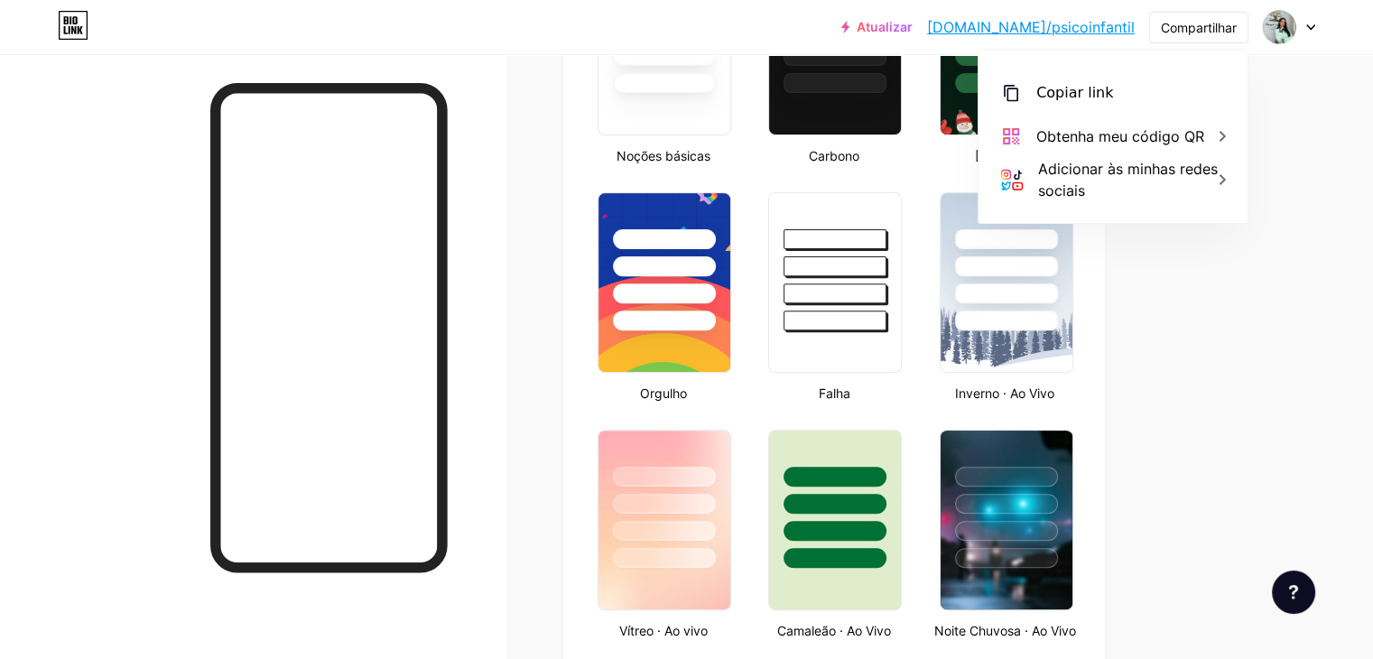
scroll to position [0, 0]
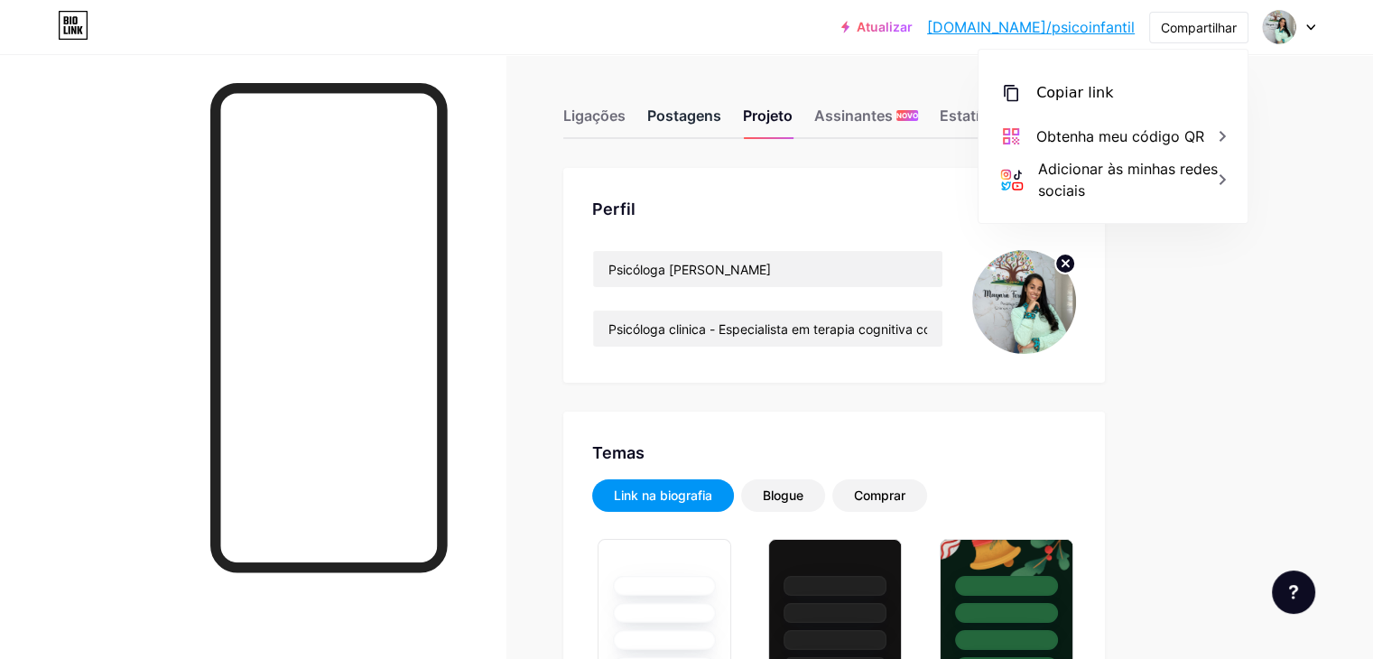
click at [721, 111] on font "Postagens" at bounding box center [684, 115] width 74 height 18
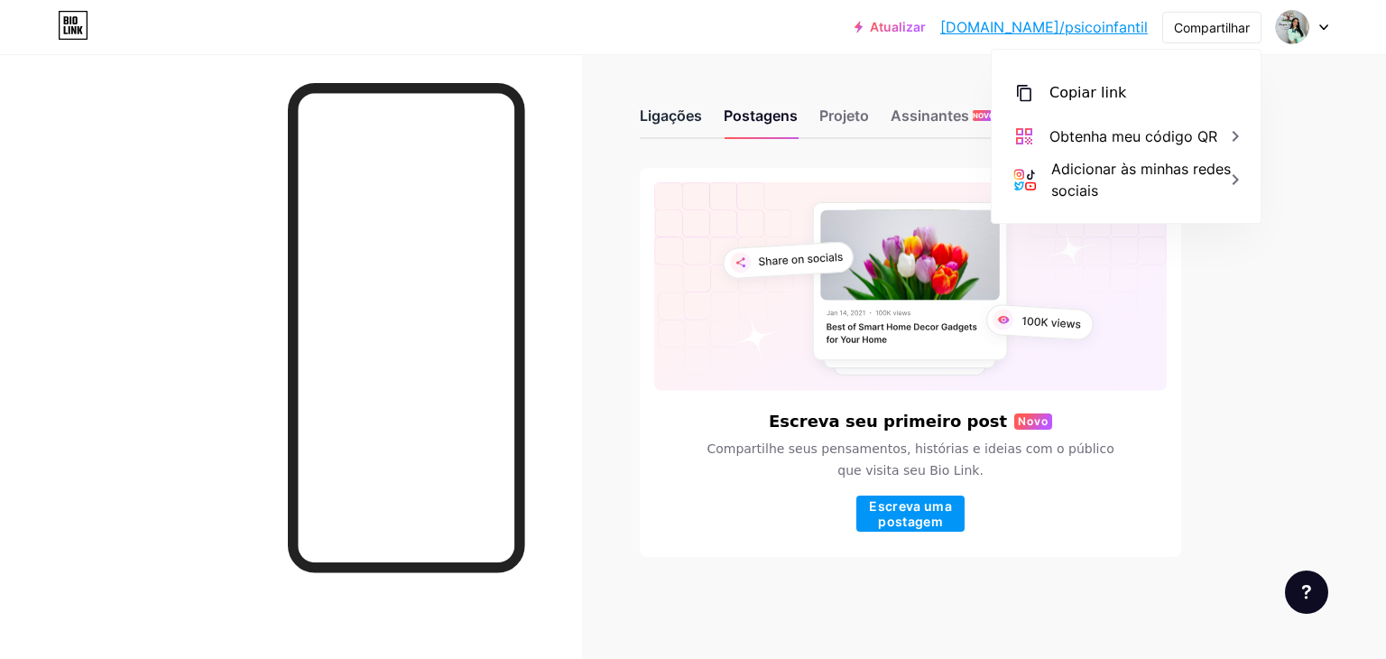
click at [670, 111] on font "Ligações" at bounding box center [671, 115] width 62 height 18
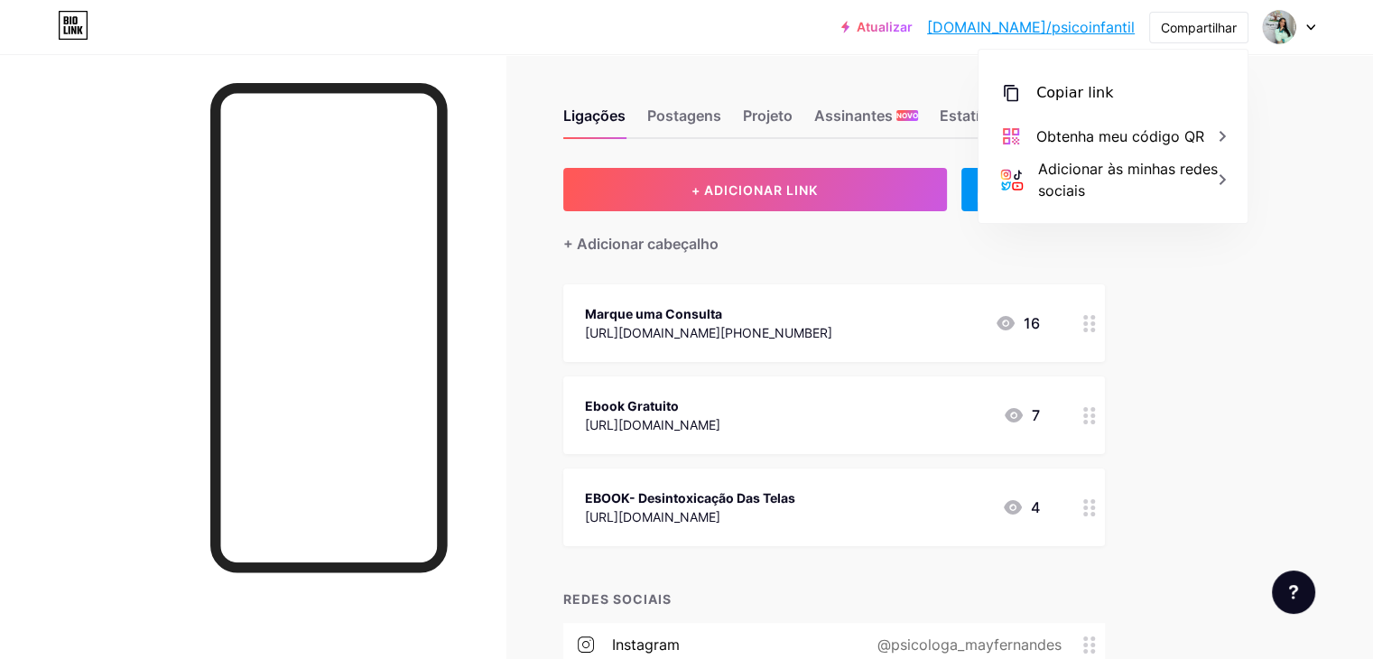
click at [1243, 310] on div "Ligações Postagens Projeto Assinantes NOVO Estatísticas Configurações + ADICION…" at bounding box center [621, 432] width 1243 height 756
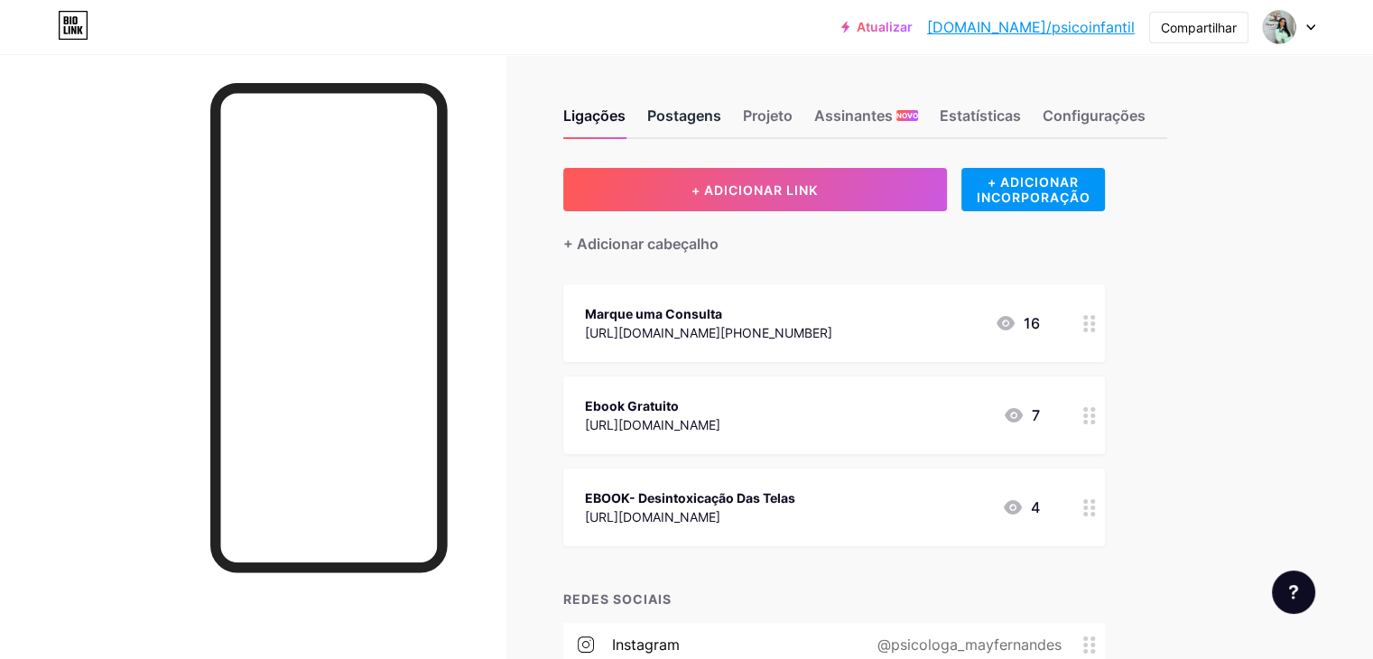
click at [721, 120] on font "Postagens" at bounding box center [684, 115] width 74 height 18
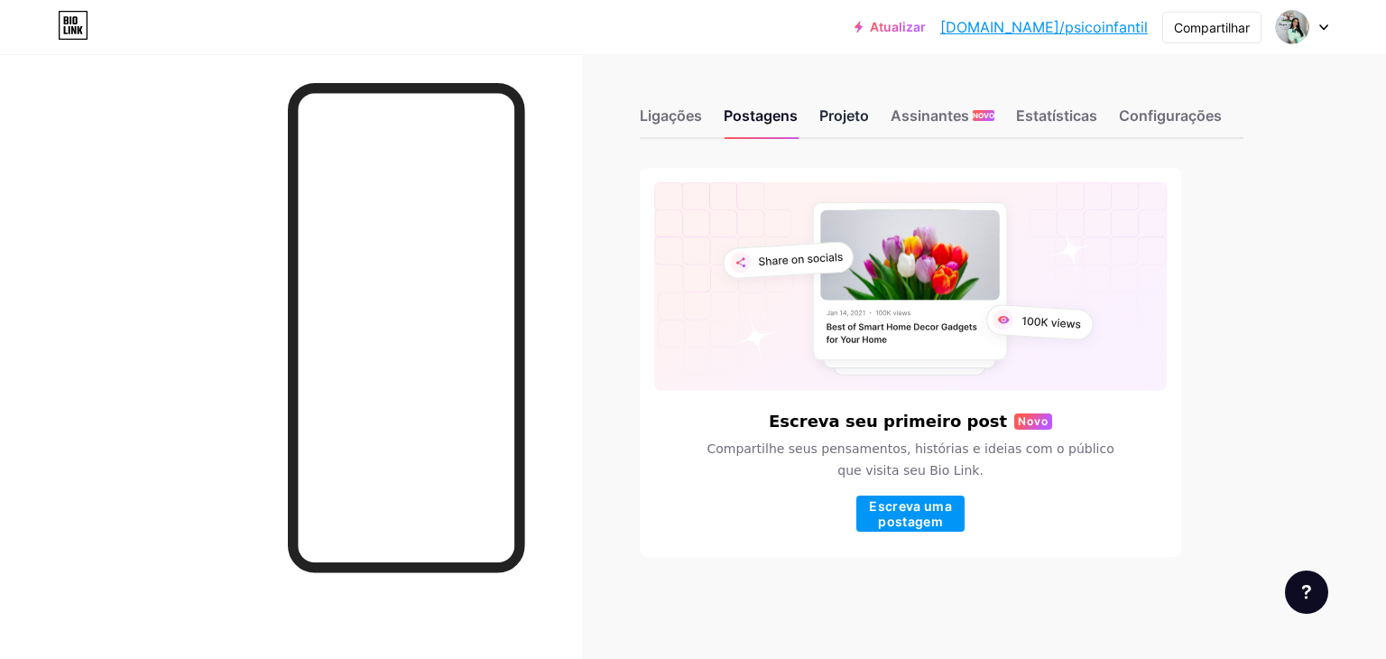
click at [863, 106] on div "Projeto" at bounding box center [844, 121] width 50 height 32
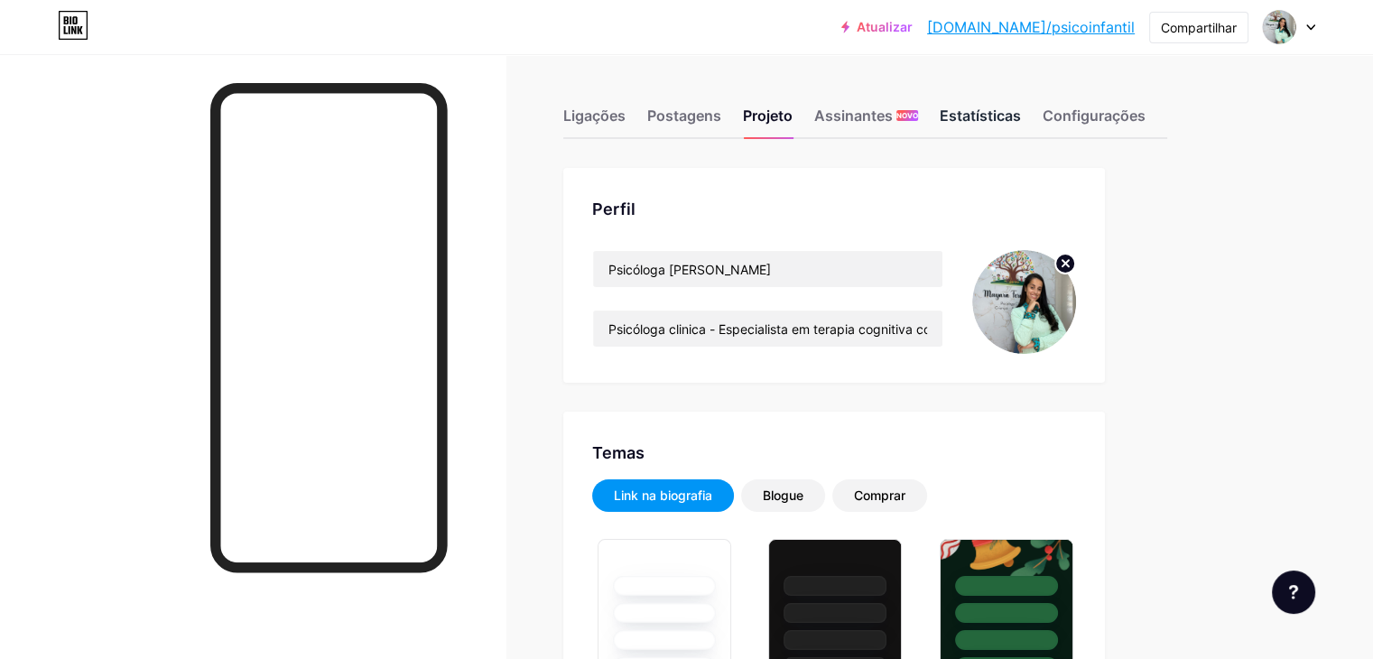
click at [1021, 115] on font "Estatísticas" at bounding box center [979, 115] width 81 height 18
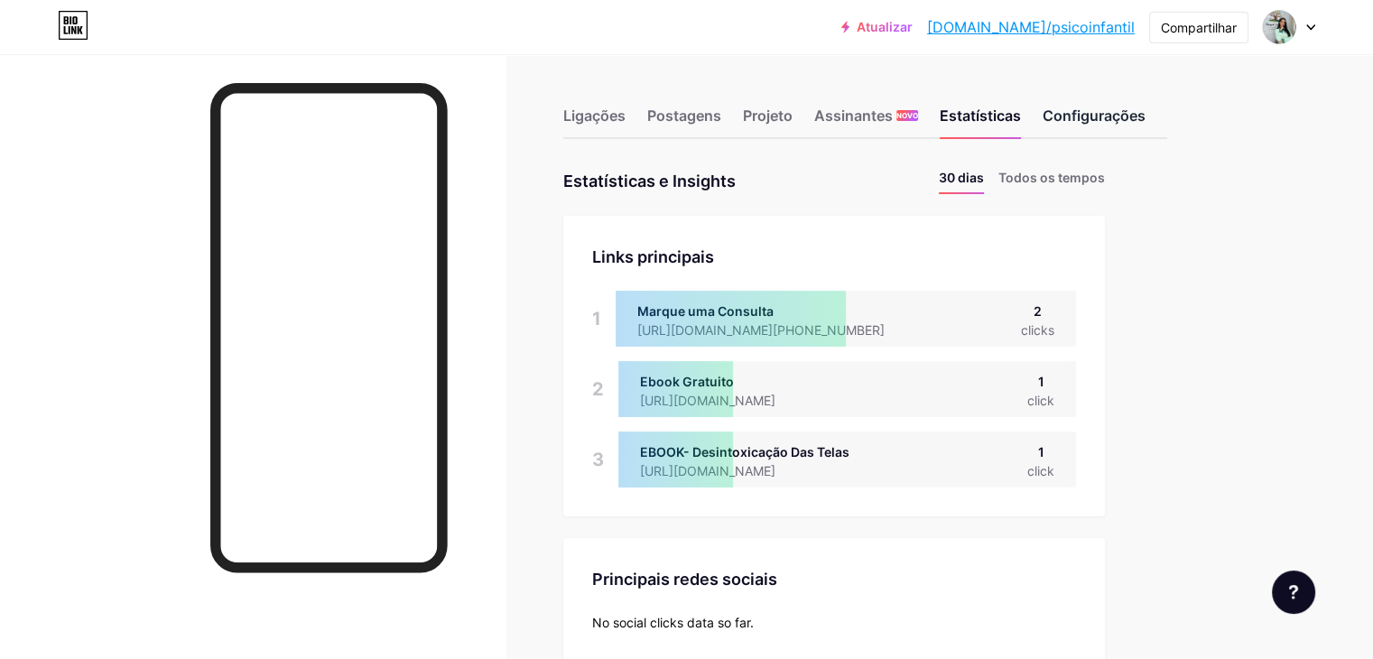
scroll to position [658, 1372]
click at [1145, 123] on font "Configurações" at bounding box center [1093, 115] width 103 height 18
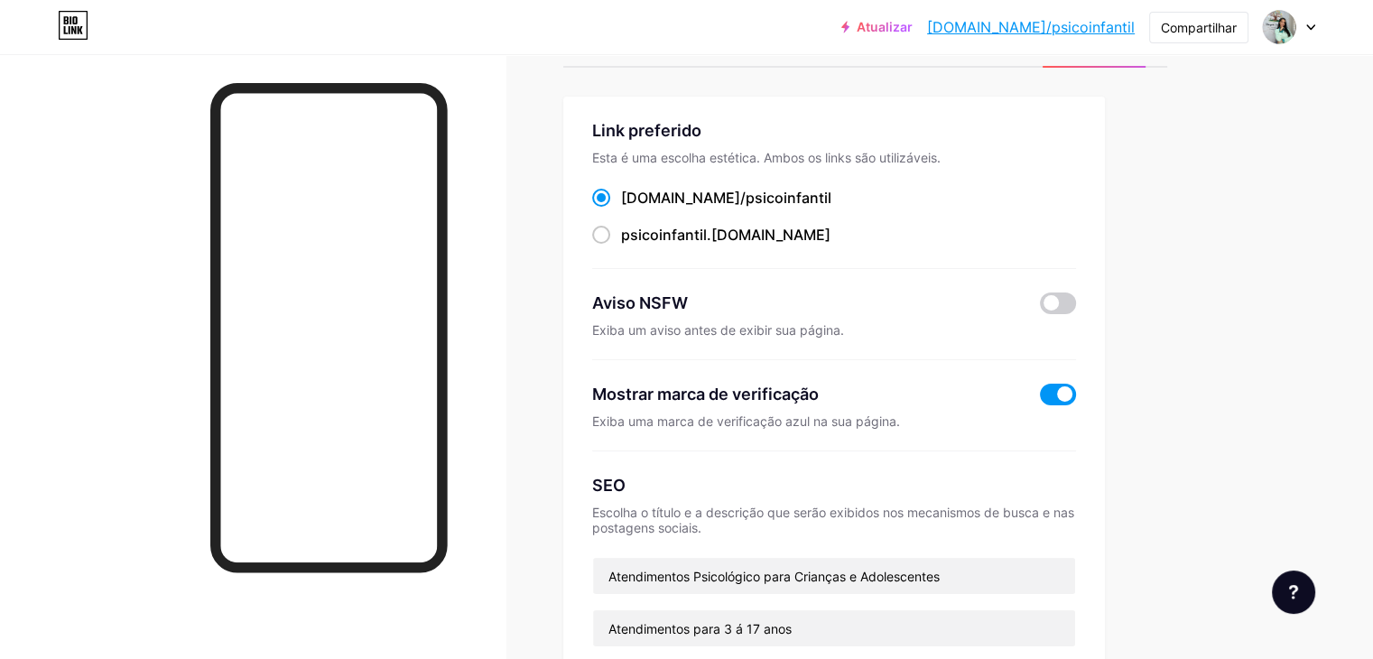
scroll to position [98, 0]
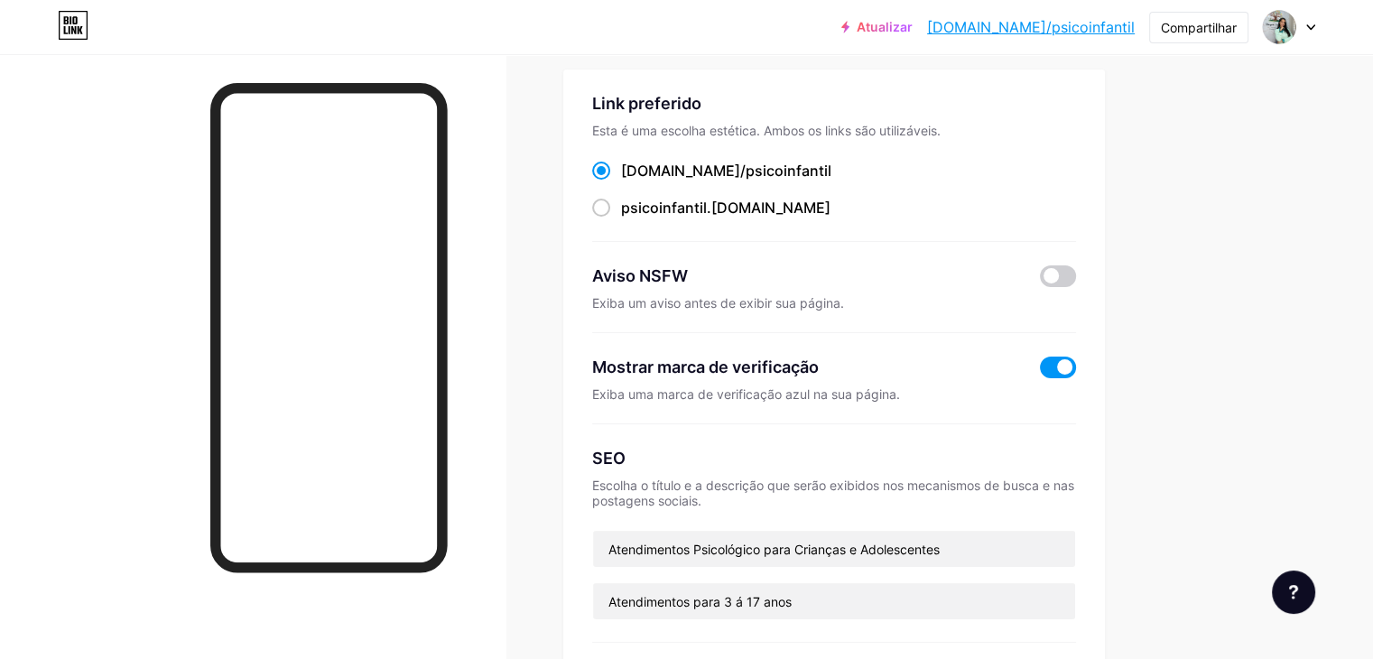
click at [912, 24] on font "Atualizar" at bounding box center [884, 26] width 56 height 15
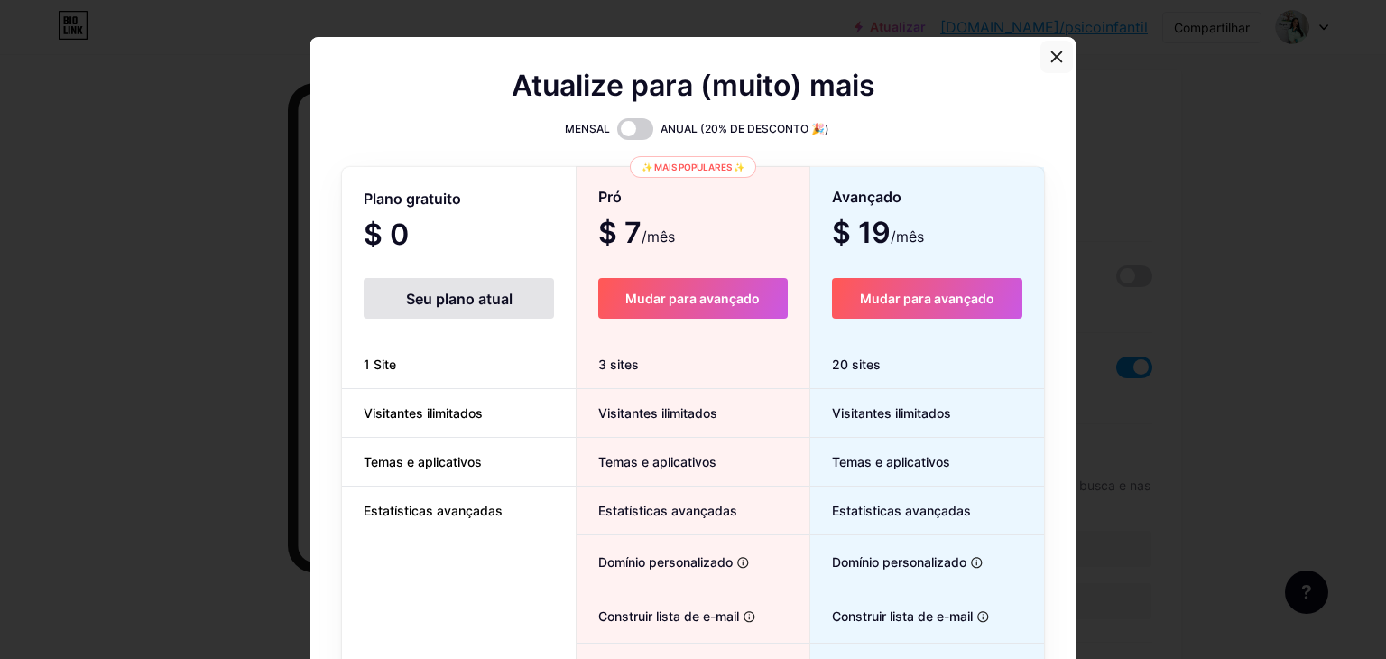
click at [1050, 60] on icon at bounding box center [1056, 57] width 14 height 14
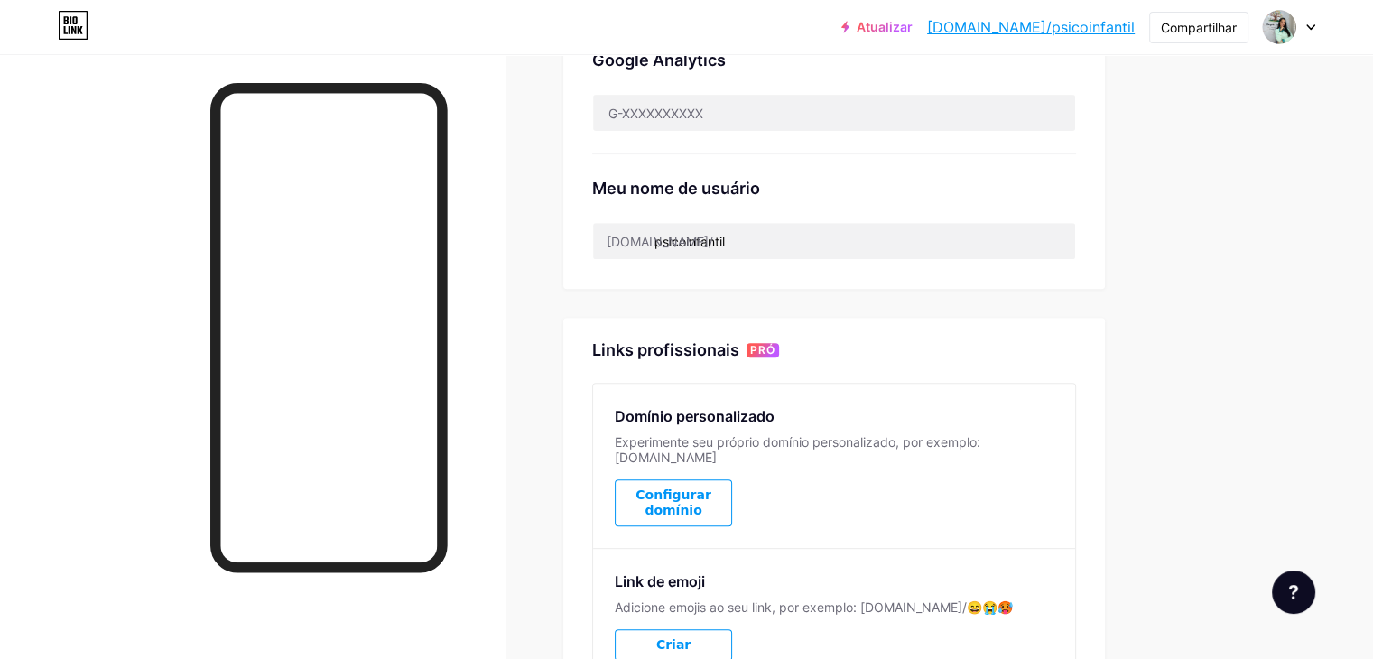
scroll to position [727, 0]
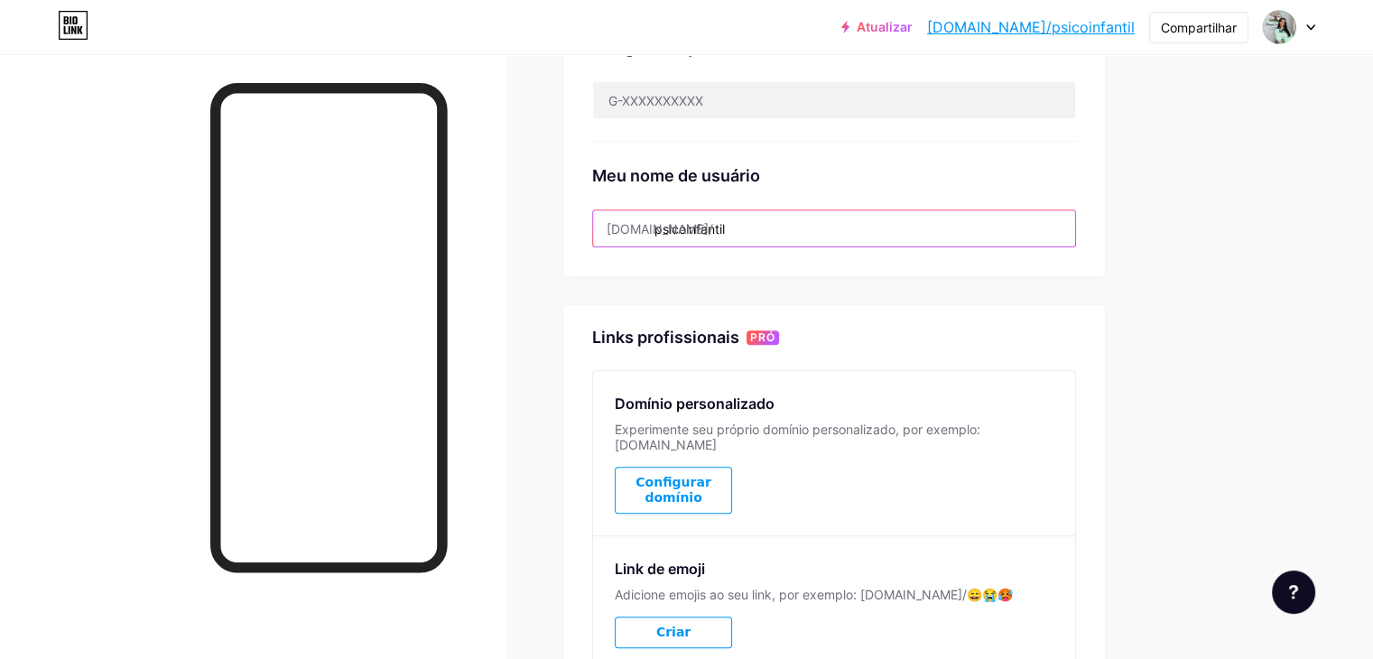
click at [883, 214] on input "psicoinfantil" at bounding box center [834, 228] width 482 height 36
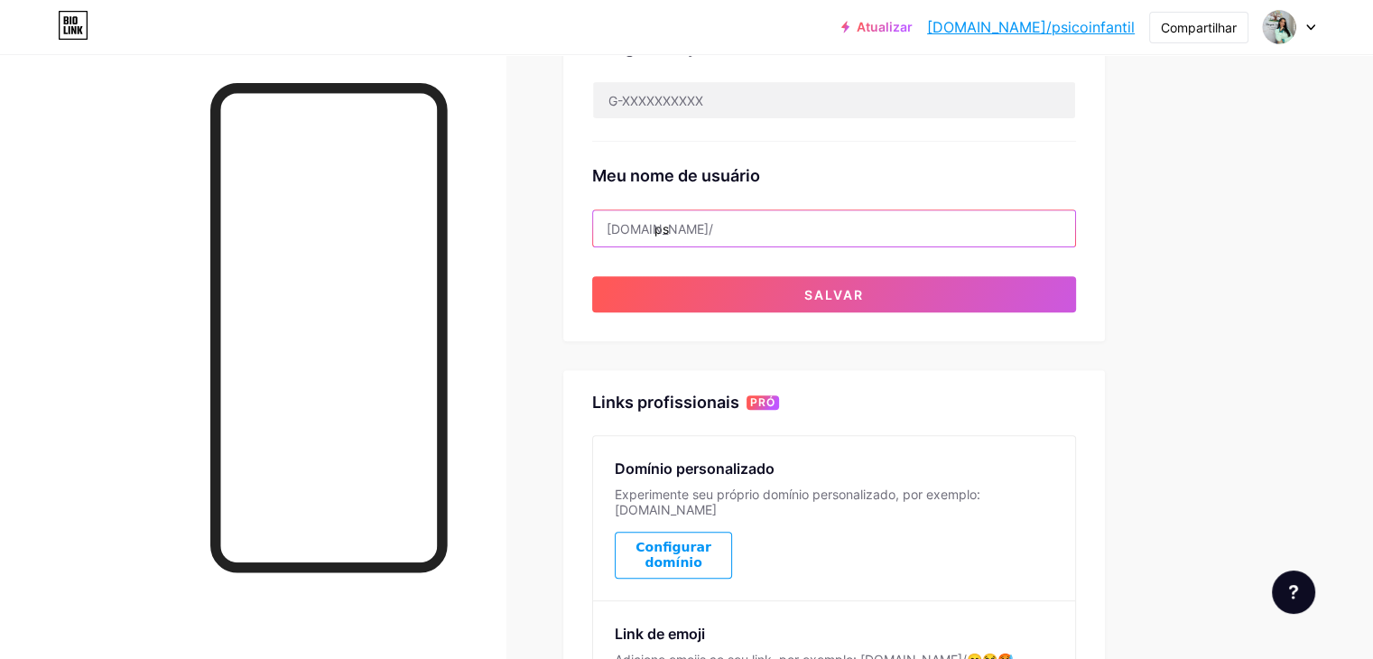
type input "p"
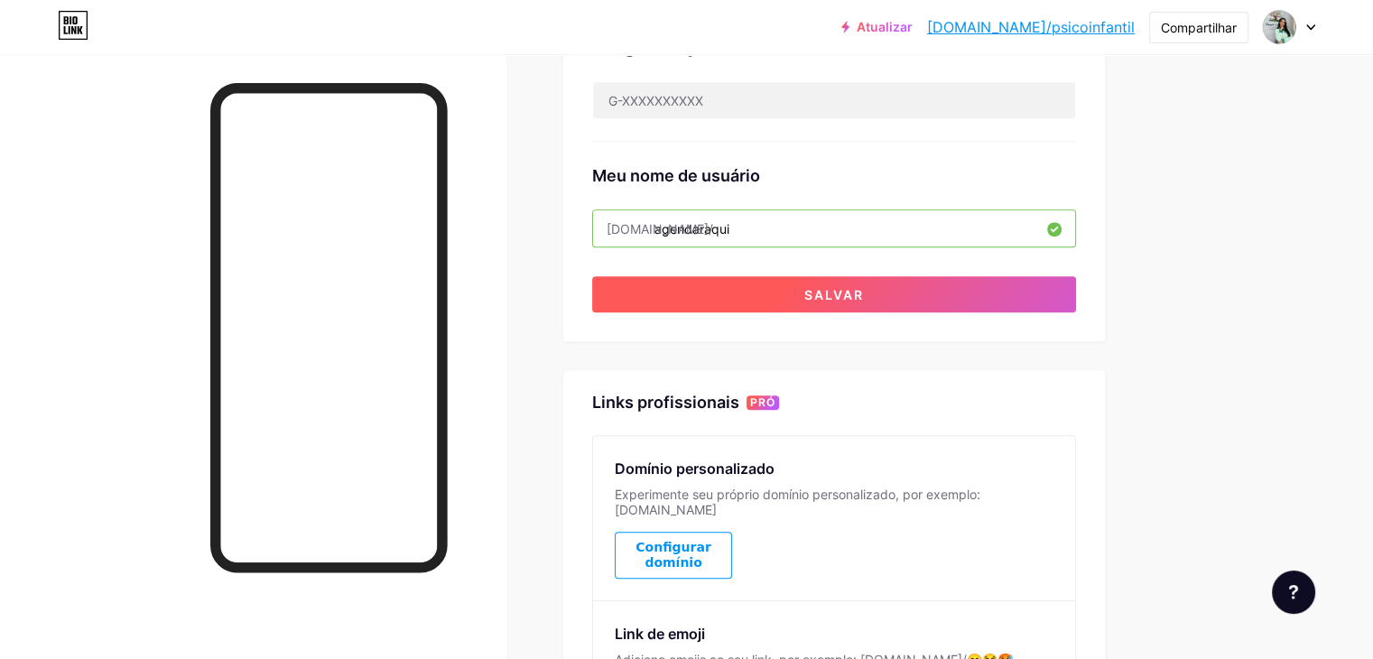
type input "agendaraqui"
click at [875, 295] on button "Salvar" at bounding box center [834, 294] width 484 height 36
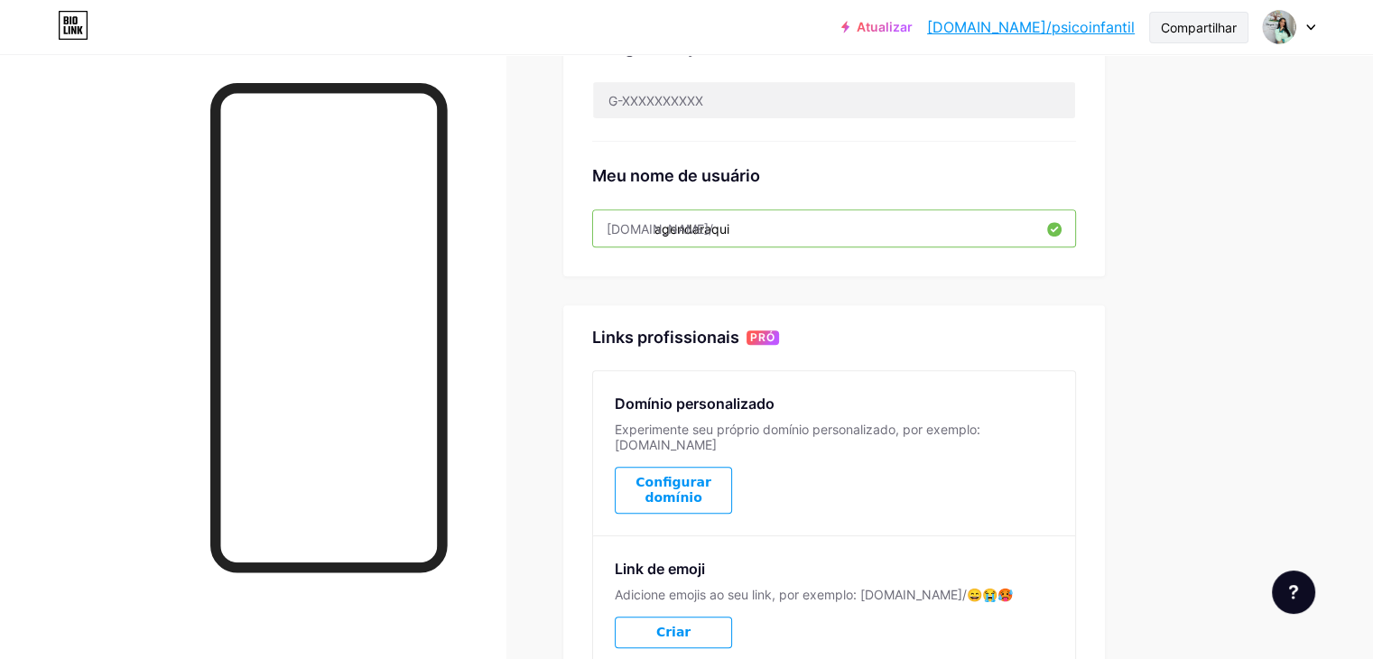
click at [1184, 26] on font "Compartilhar" at bounding box center [1198, 27] width 76 height 15
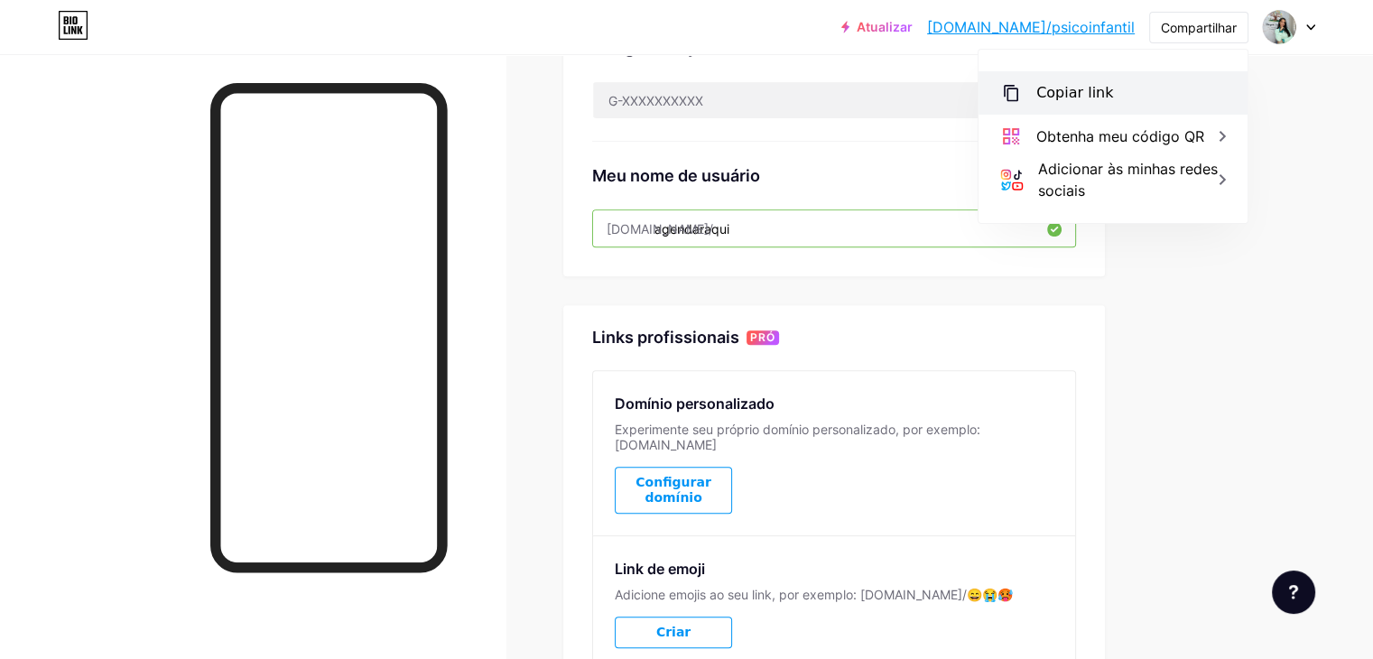
click at [1142, 79] on div "Copiar link" at bounding box center [1112, 92] width 269 height 43
click at [1092, 91] on font "Copiar link" at bounding box center [1074, 92] width 77 height 17
